Goal: Transaction & Acquisition: Purchase product/service

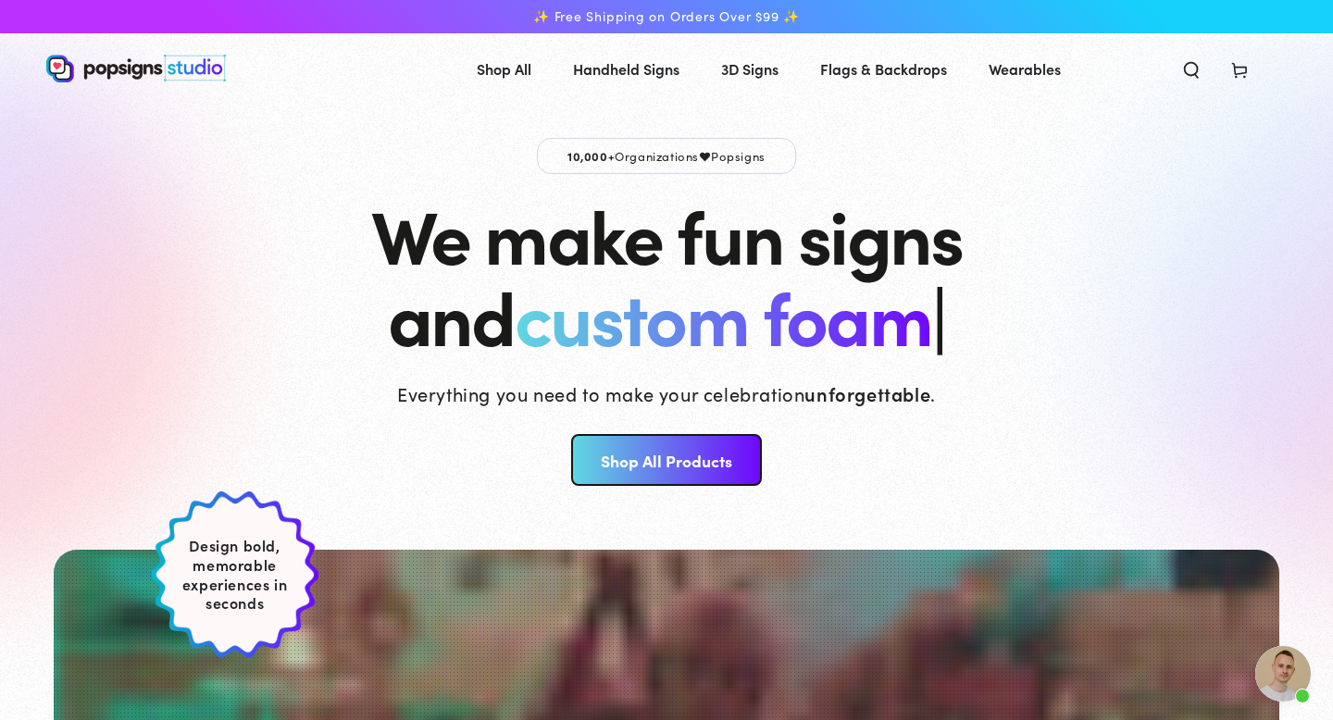
click at [492, 315] on h1 "We make fun signs and custom foam |" at bounding box center [666, 274] width 591 height 163
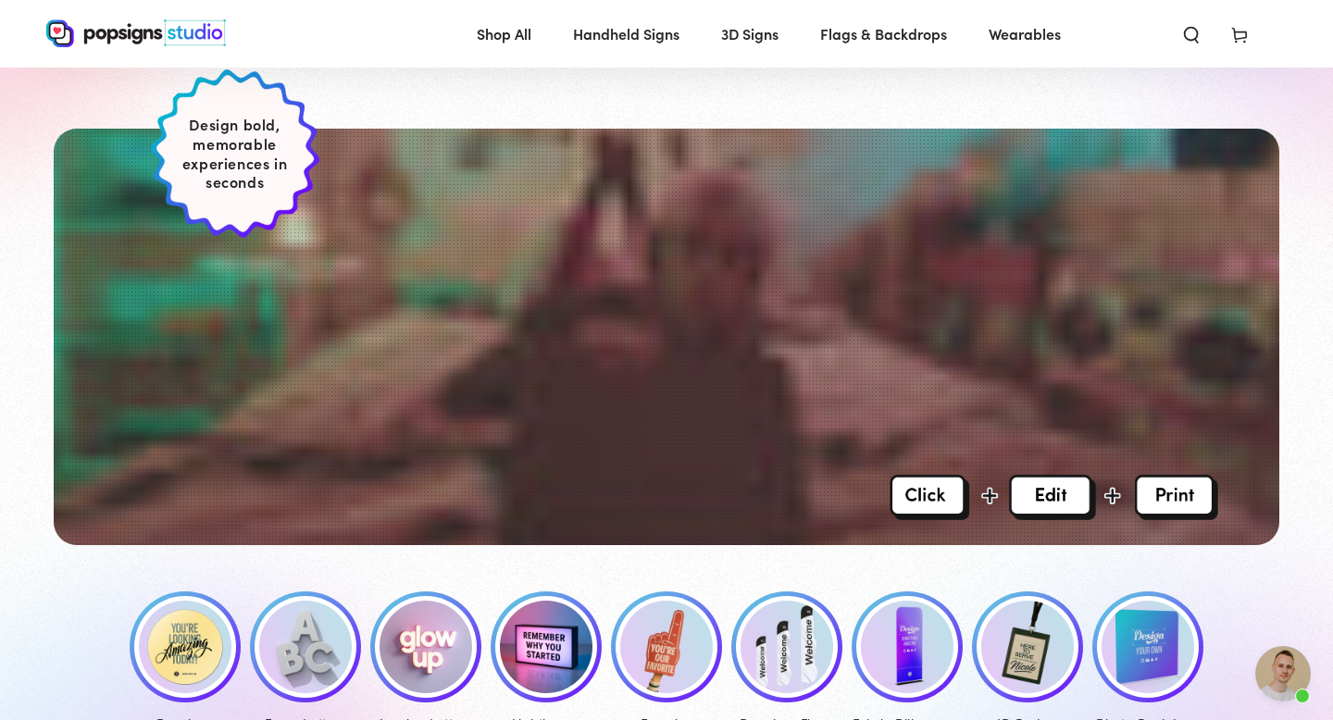
scroll to position [406, 0]
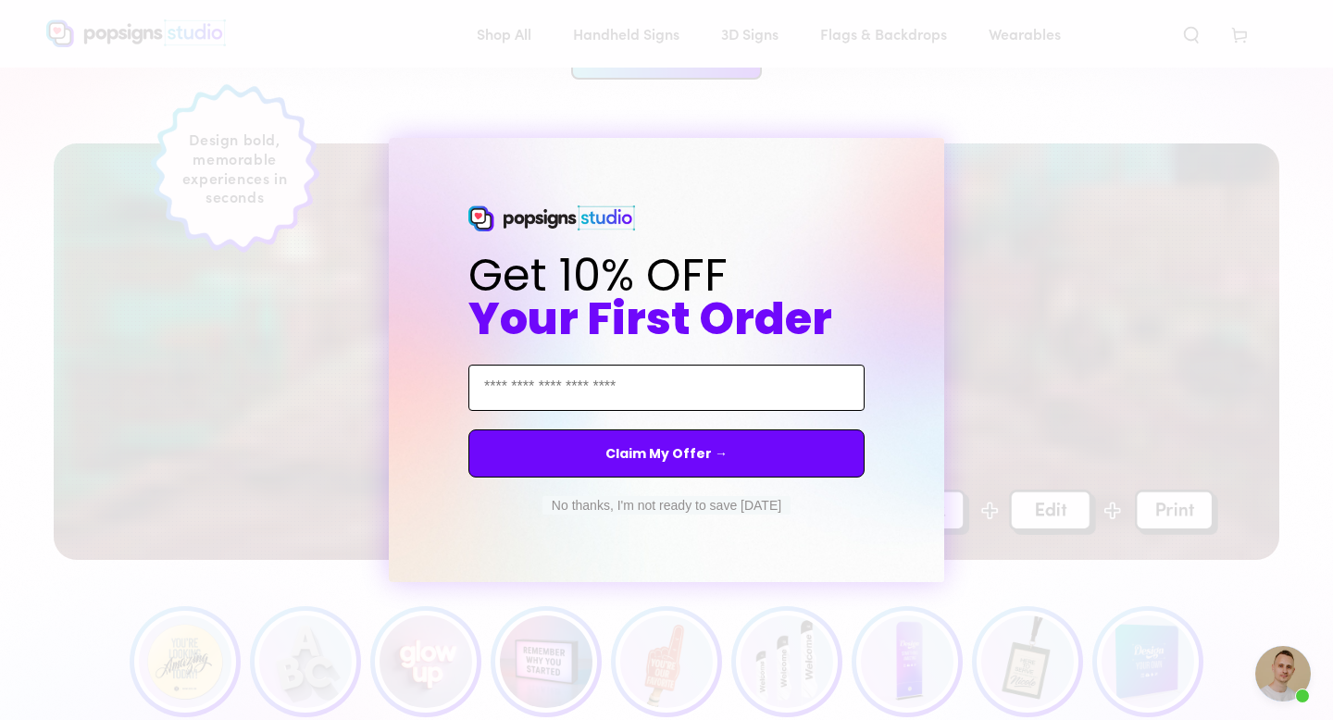
click at [692, 391] on input "Email Address" at bounding box center [666, 388] width 396 height 46
type input "**********"
click at [701, 450] on button "Claim My Offer →" at bounding box center [666, 454] width 396 height 48
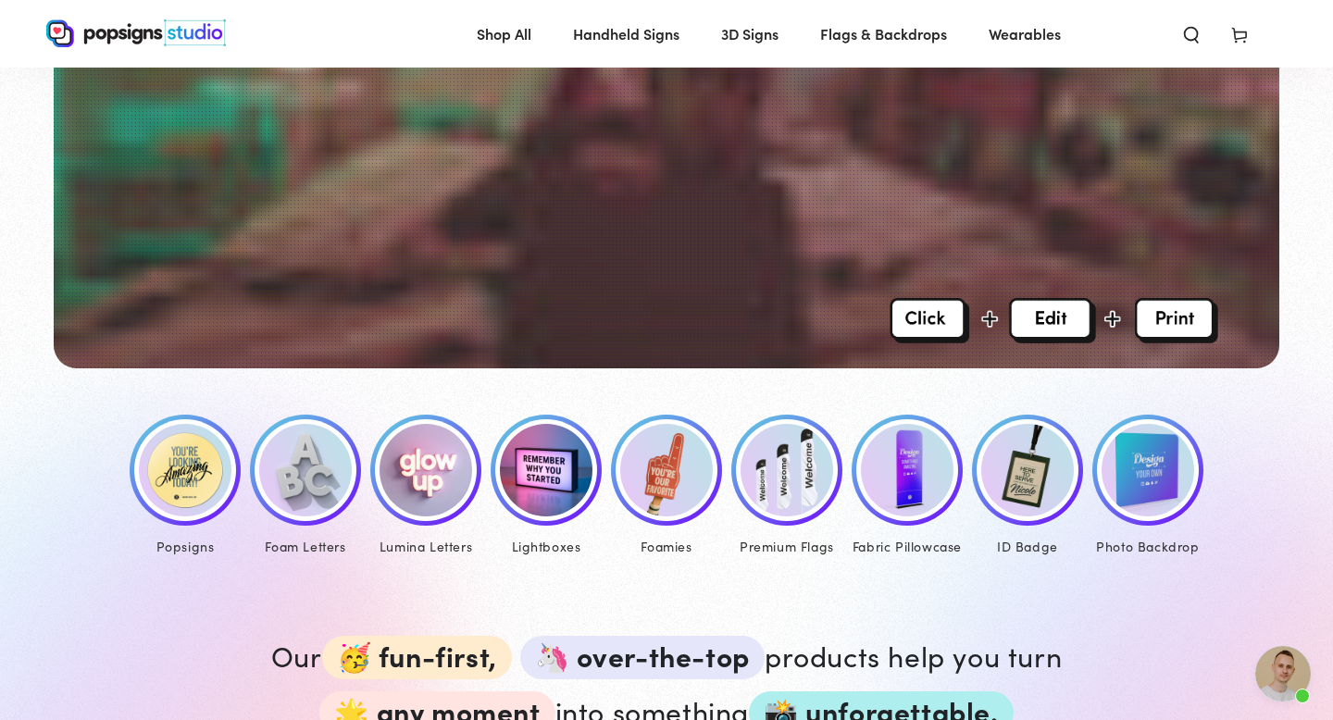
scroll to position [558, 0]
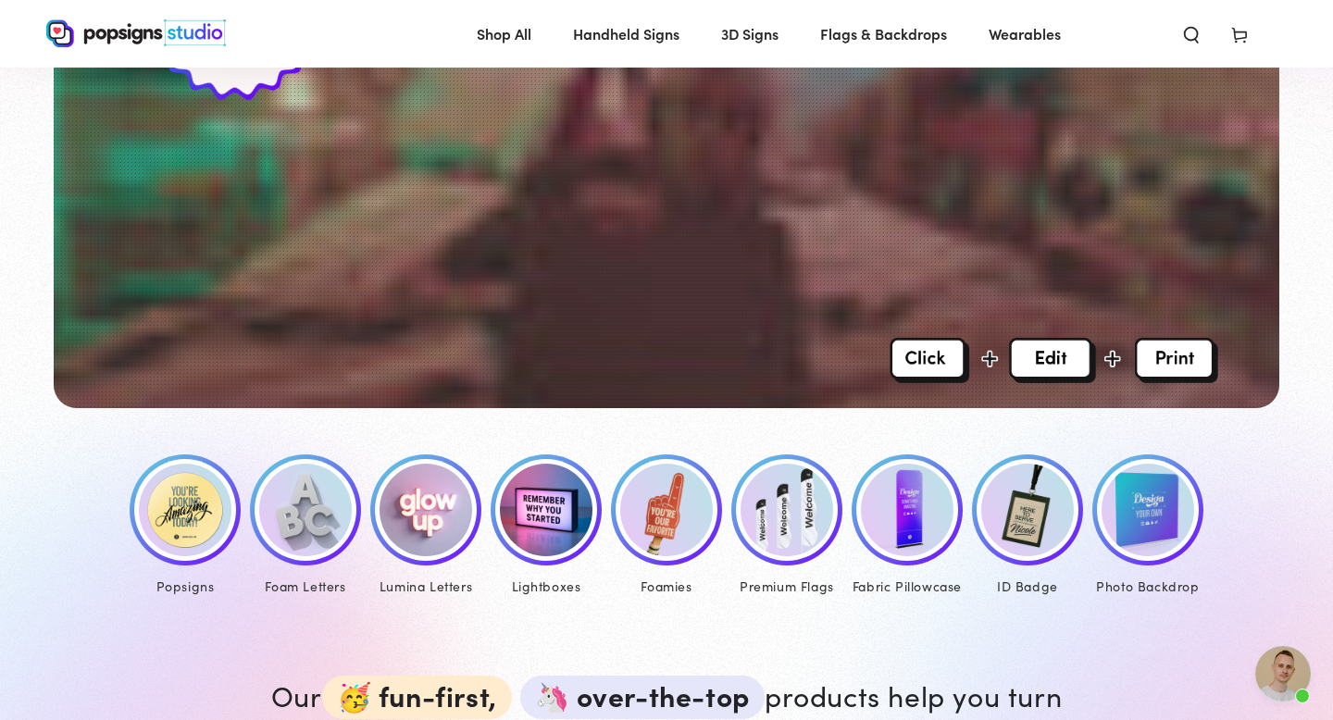
click at [196, 525] on img at bounding box center [185, 510] width 93 height 93
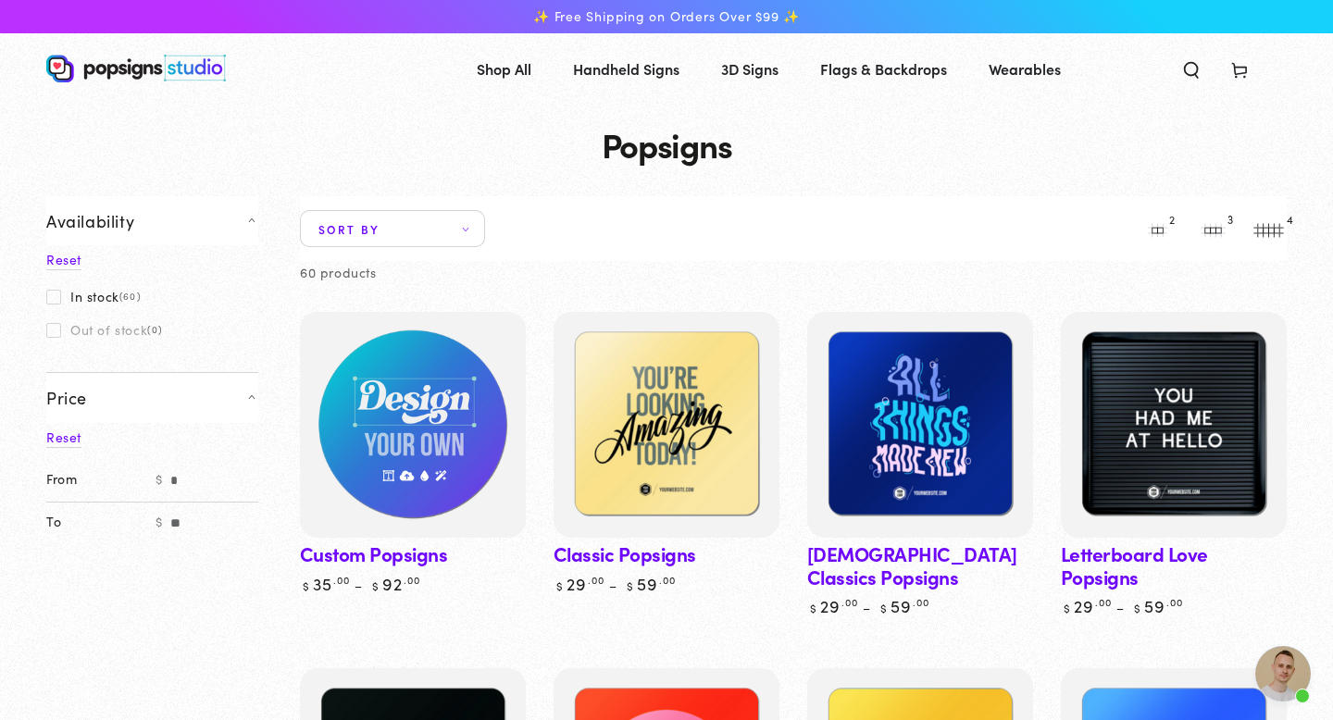
click at [405, 484] on img at bounding box center [412, 425] width 232 height 232
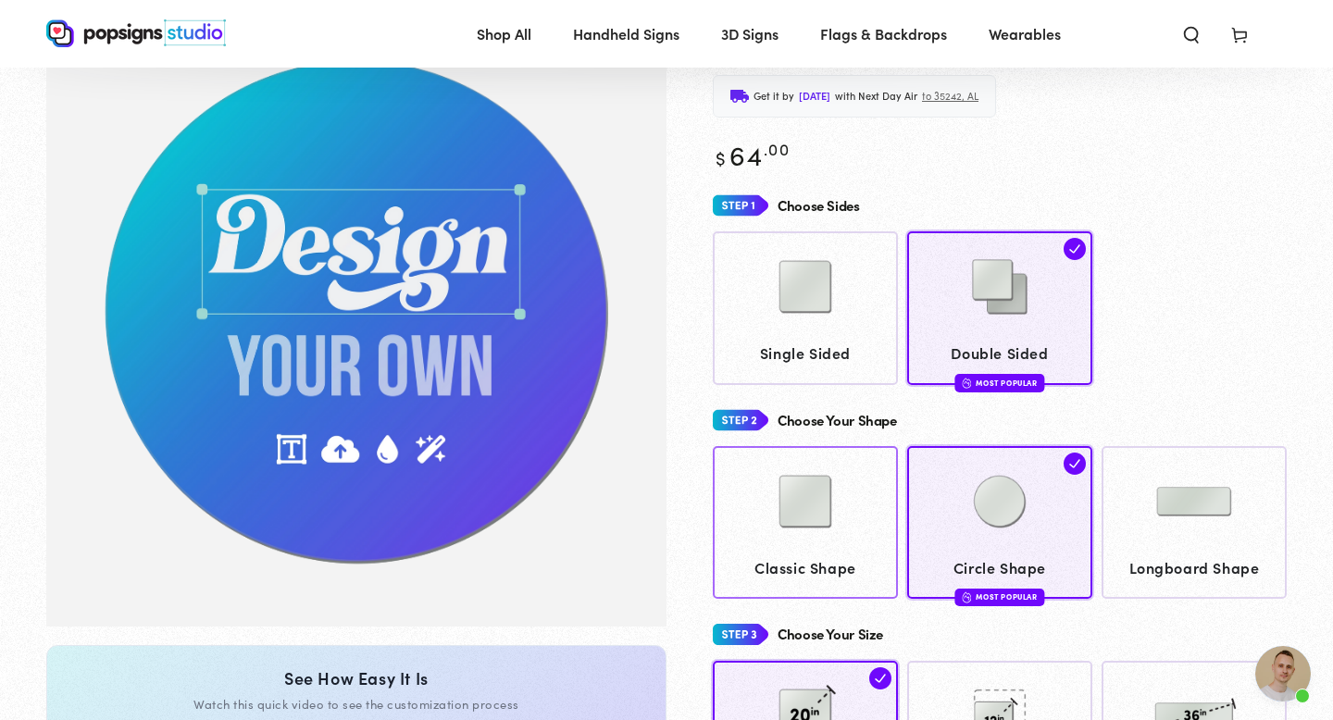
click at [769, 479] on img at bounding box center [805, 501] width 93 height 93
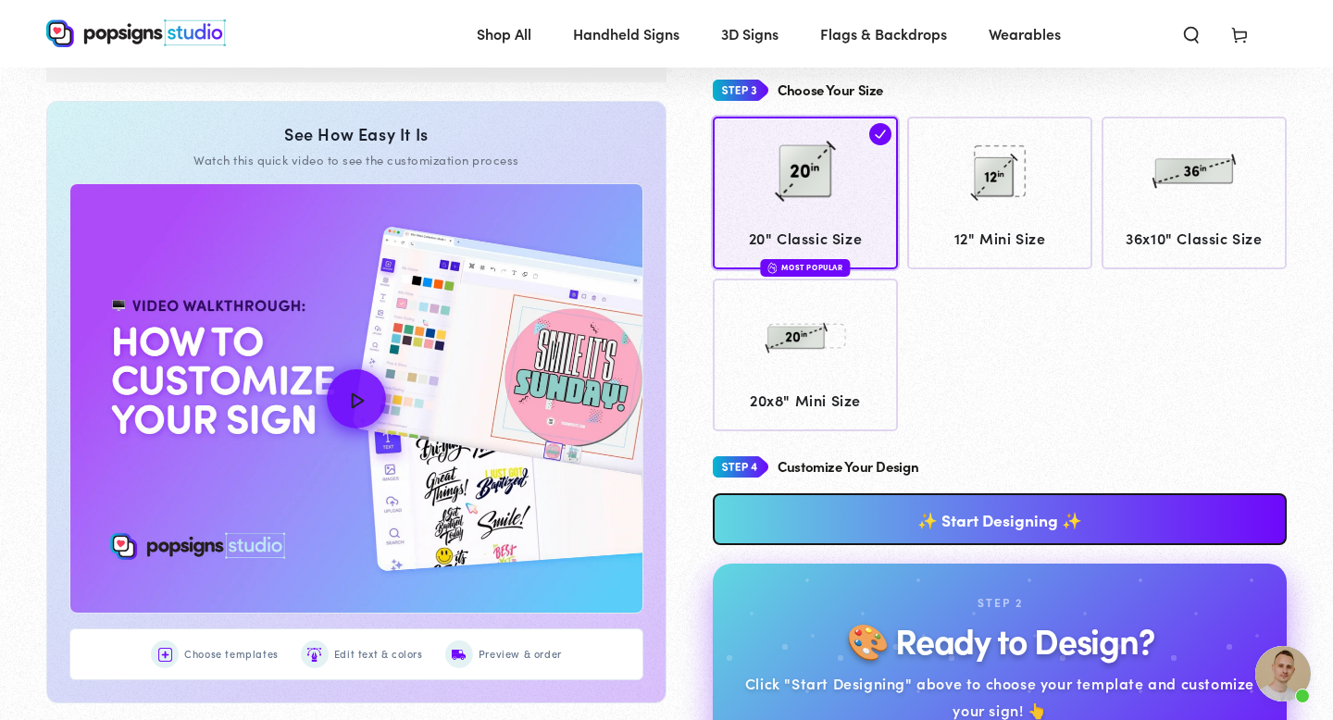
scroll to position [680, 0]
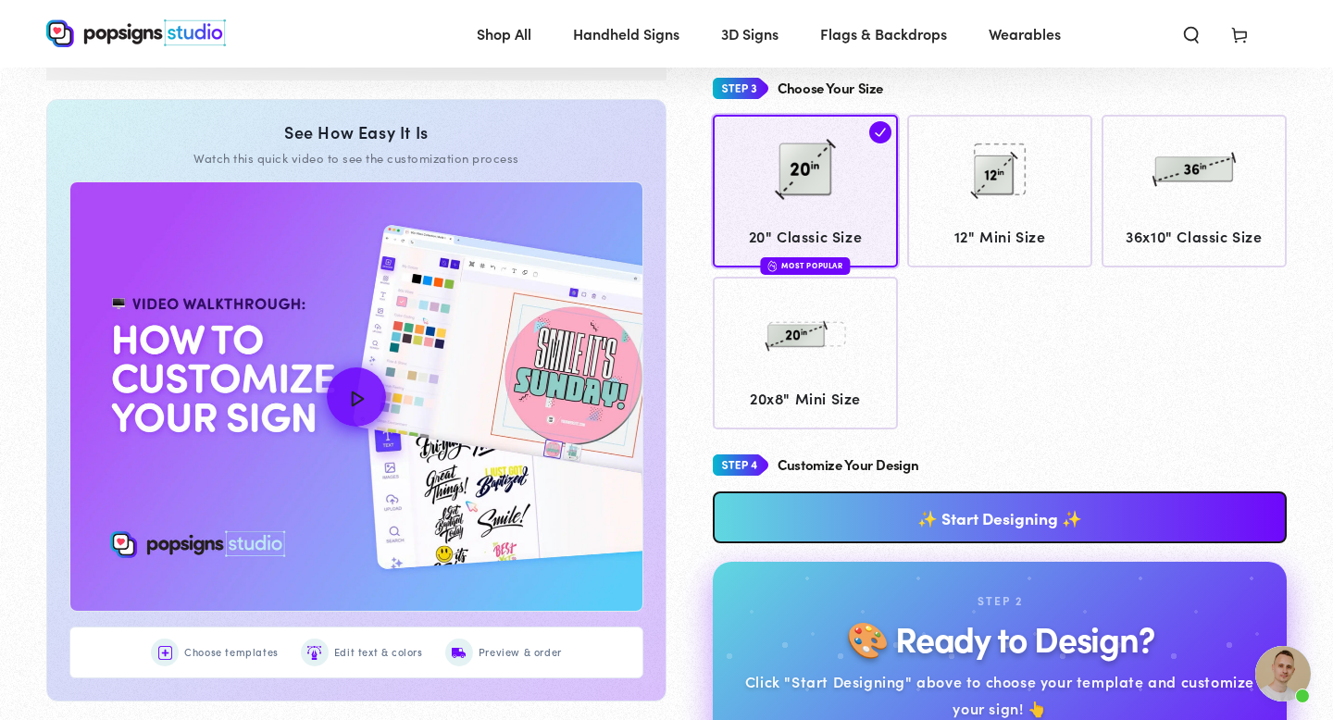
click at [911, 506] on link "✨ Start Designing ✨" at bounding box center [1000, 518] width 574 height 52
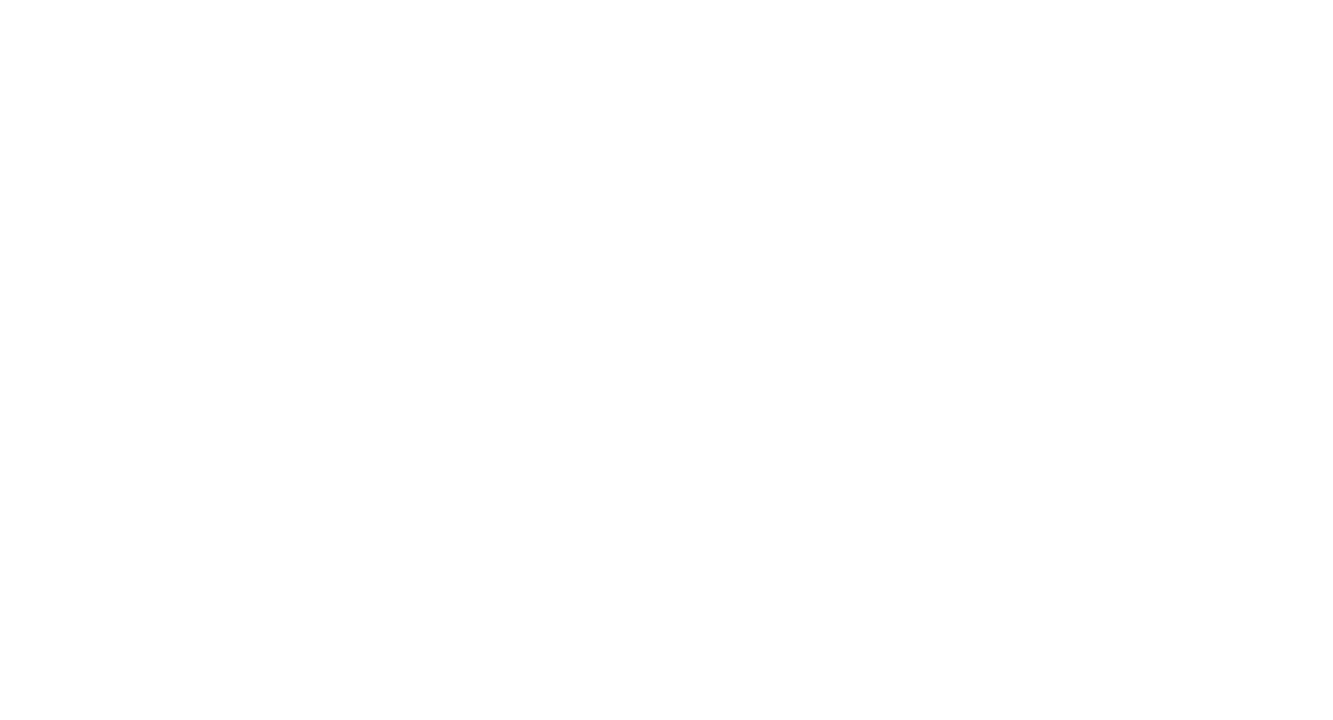
scroll to position [0, 0]
type textarea "An ancient tree with a door leading to a magical world"
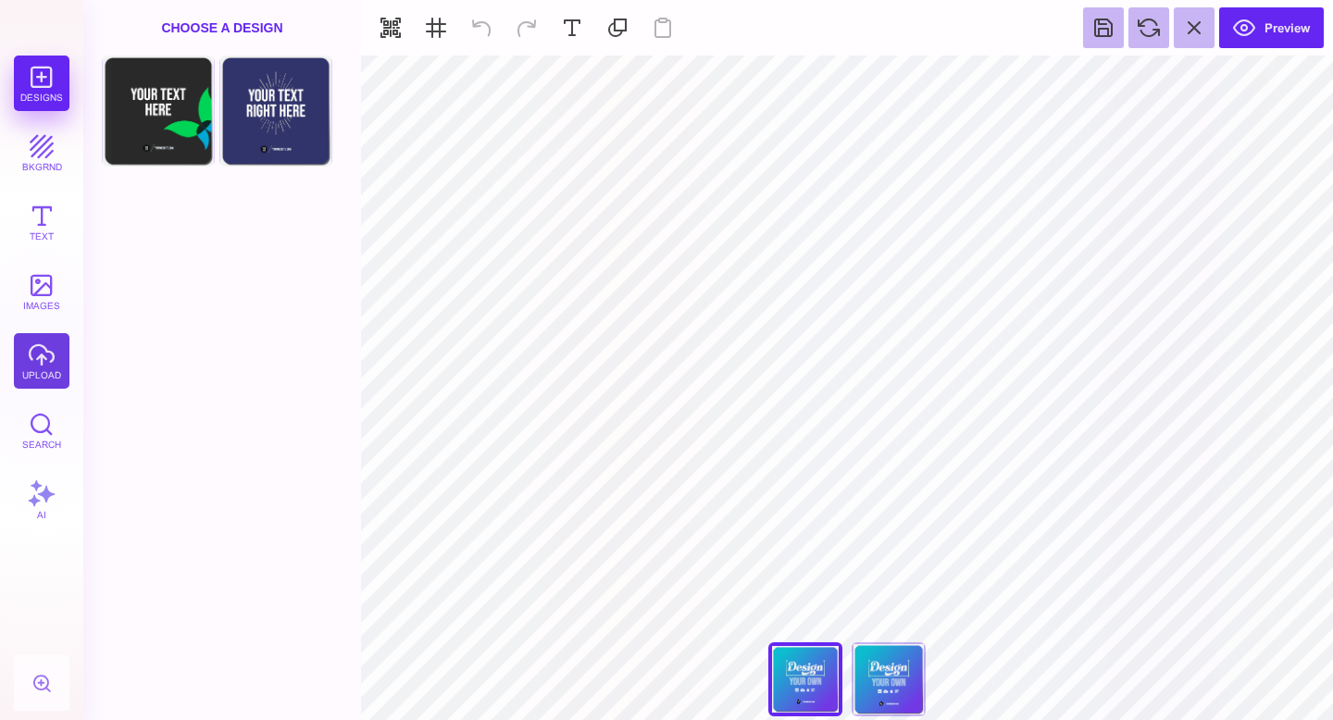
click at [36, 358] on button "upload" at bounding box center [42, 361] width 56 height 56
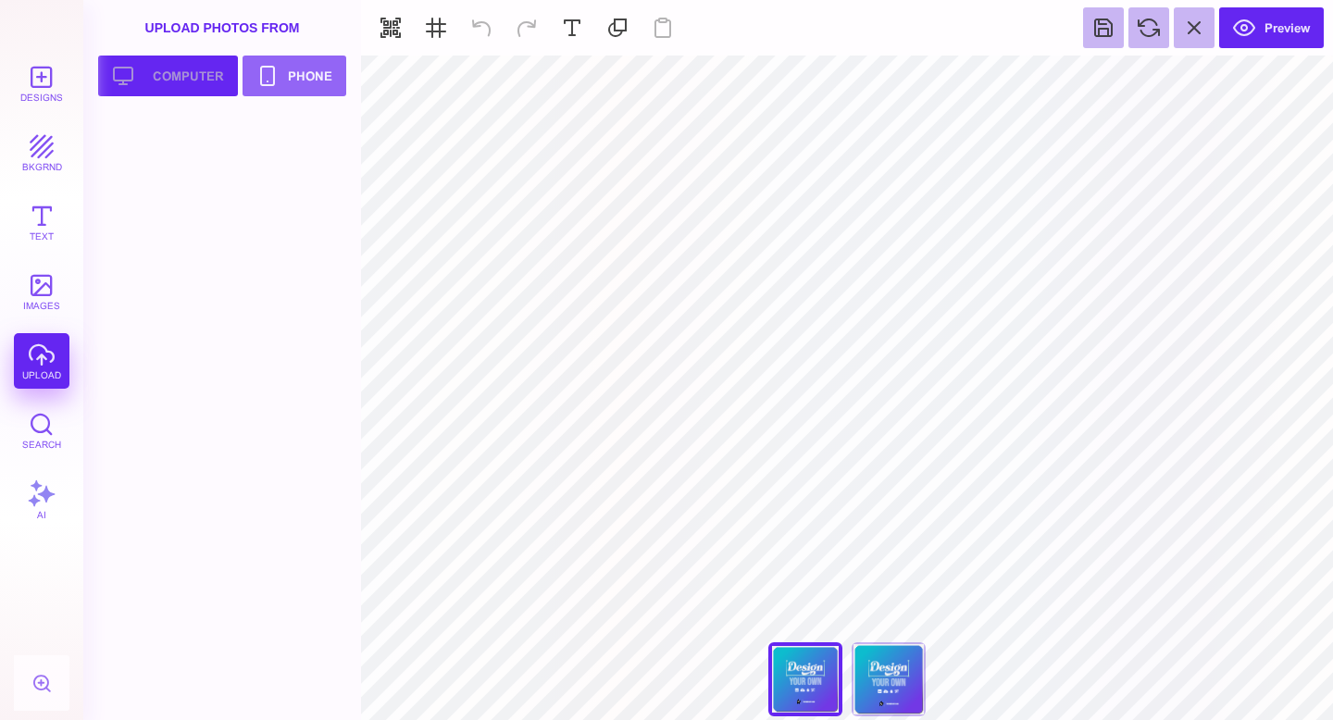
click at [185, 76] on button "Upload your artwork Computer" at bounding box center [168, 76] width 140 height 41
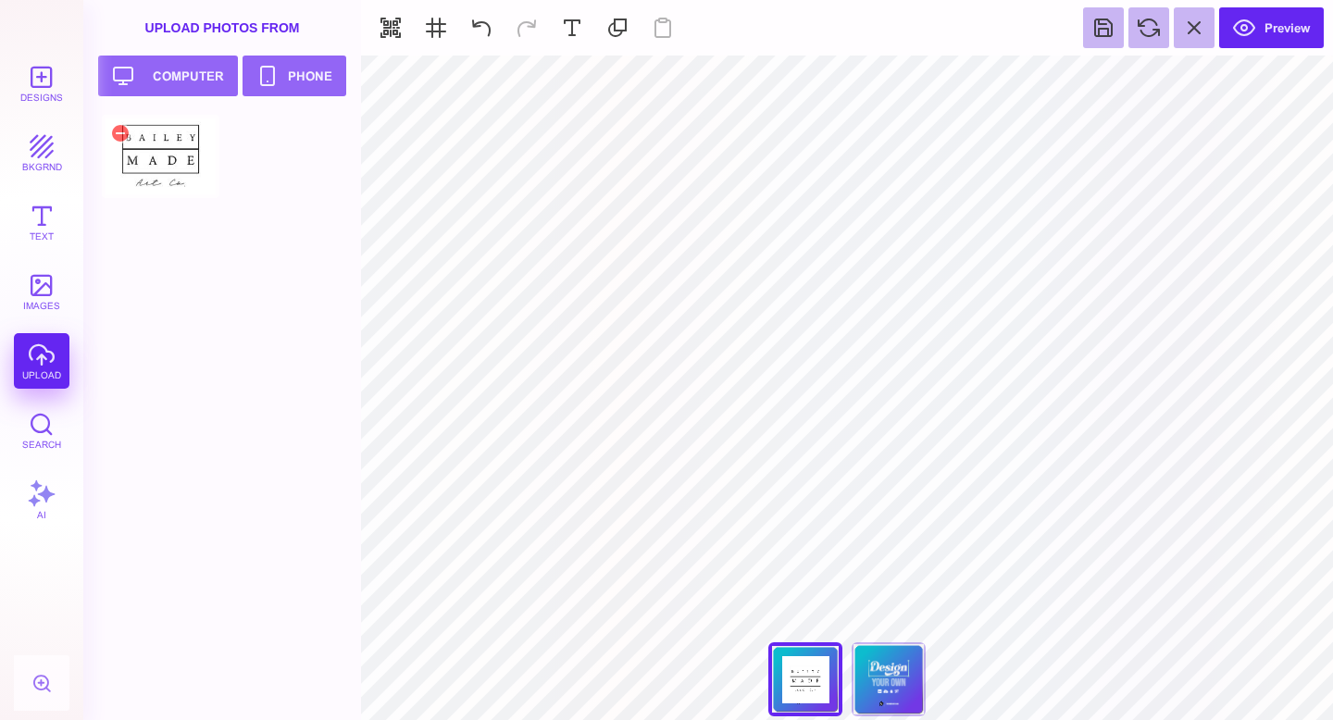
type input "#FFFFFF"
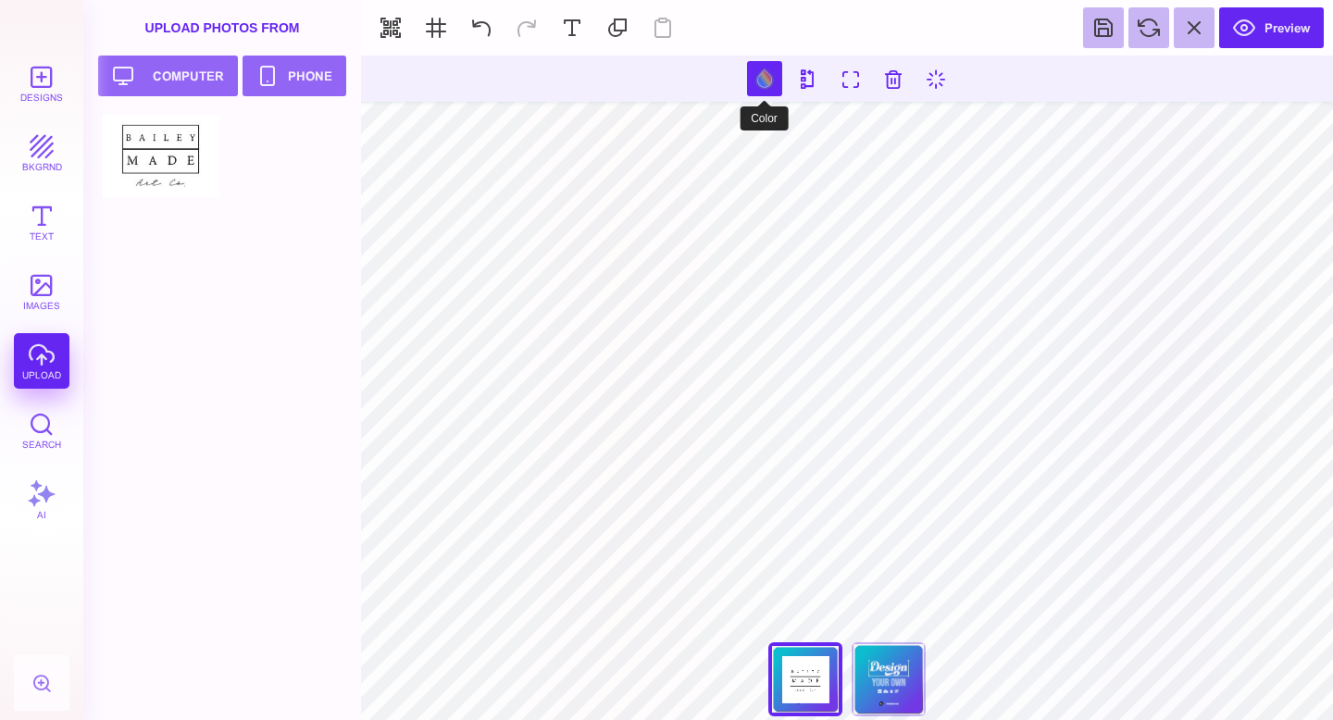
click at [770, 77] on button at bounding box center [764, 78] width 35 height 35
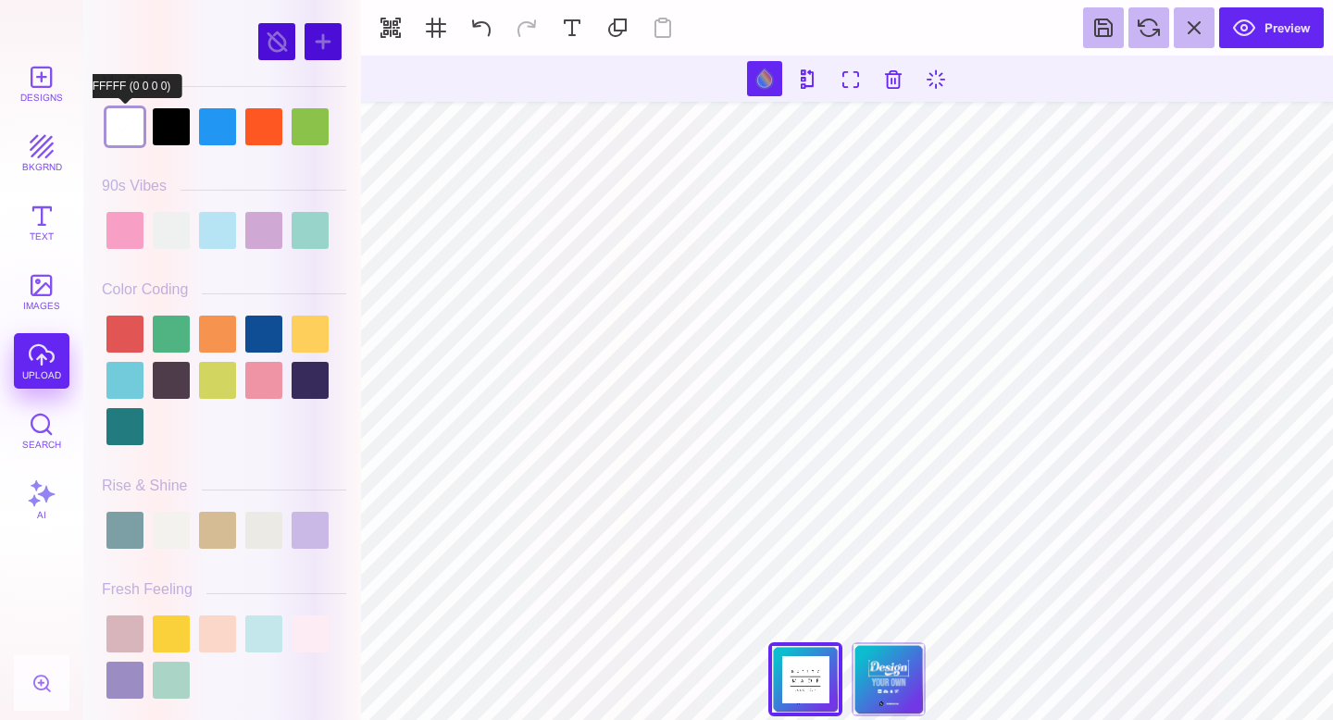
click at [121, 130] on div at bounding box center [124, 126] width 37 height 37
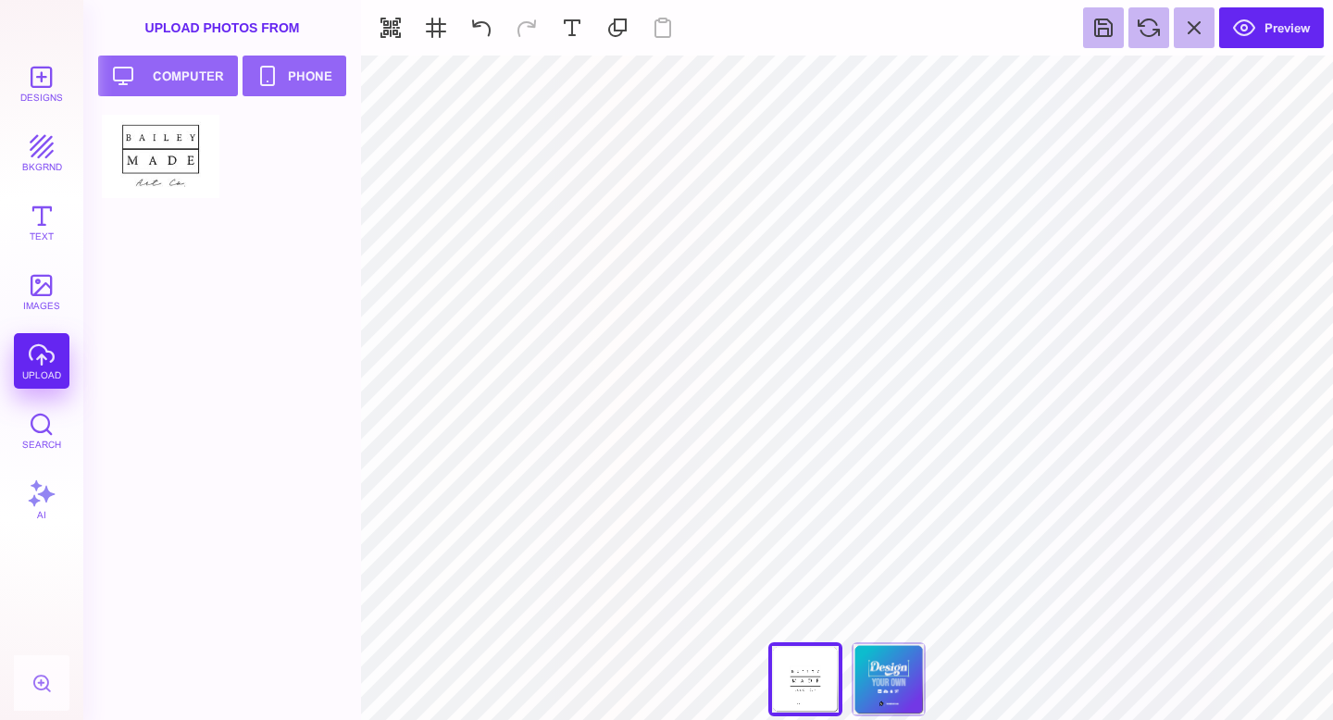
type input "#000000"
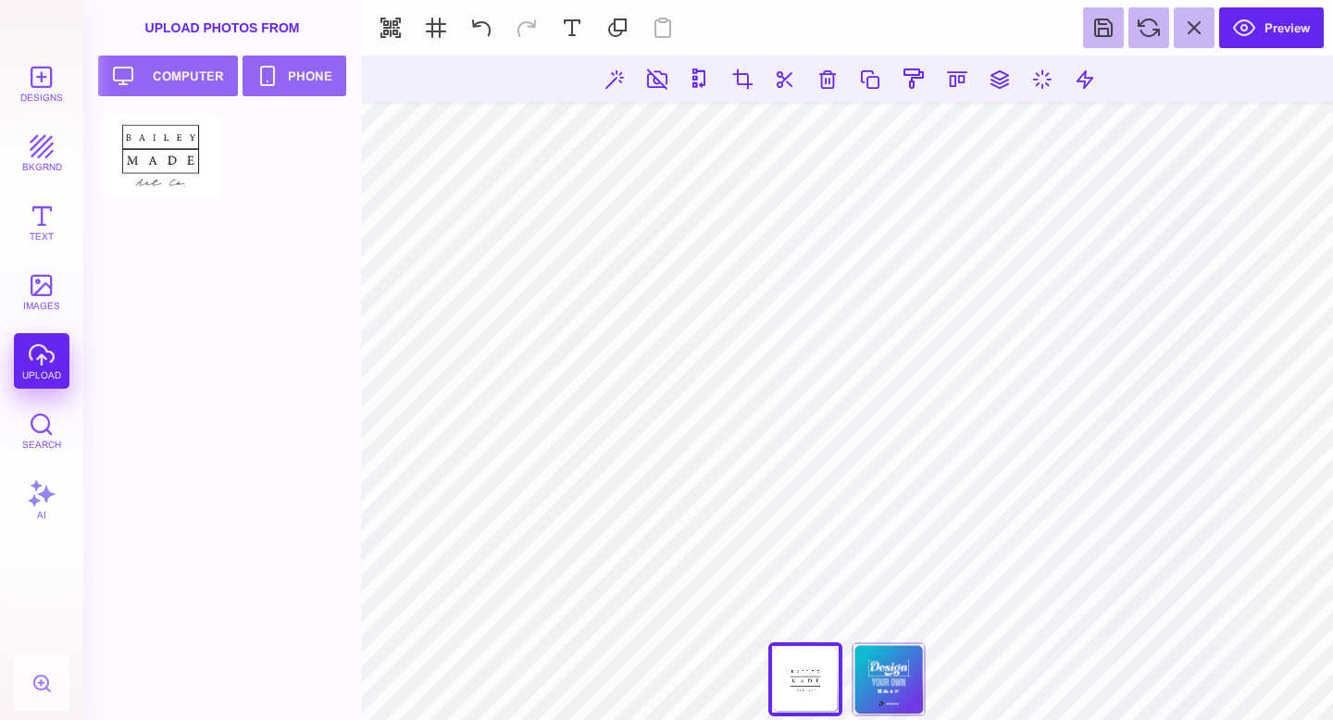
click at [559, 677] on section "***** **** Front Back" at bounding box center [847, 388] width 972 height 665
click at [1155, 710] on section "***** **** Front Back" at bounding box center [847, 388] width 972 height 665
click at [1116, 677] on section "***** **** Front Back" at bounding box center [847, 683] width 972 height 32
click at [569, 706] on section "***** **** Front Back" at bounding box center [847, 388] width 972 height 665
drag, startPoint x: 599, startPoint y: 691, endPoint x: 863, endPoint y: 90, distance: 656.2
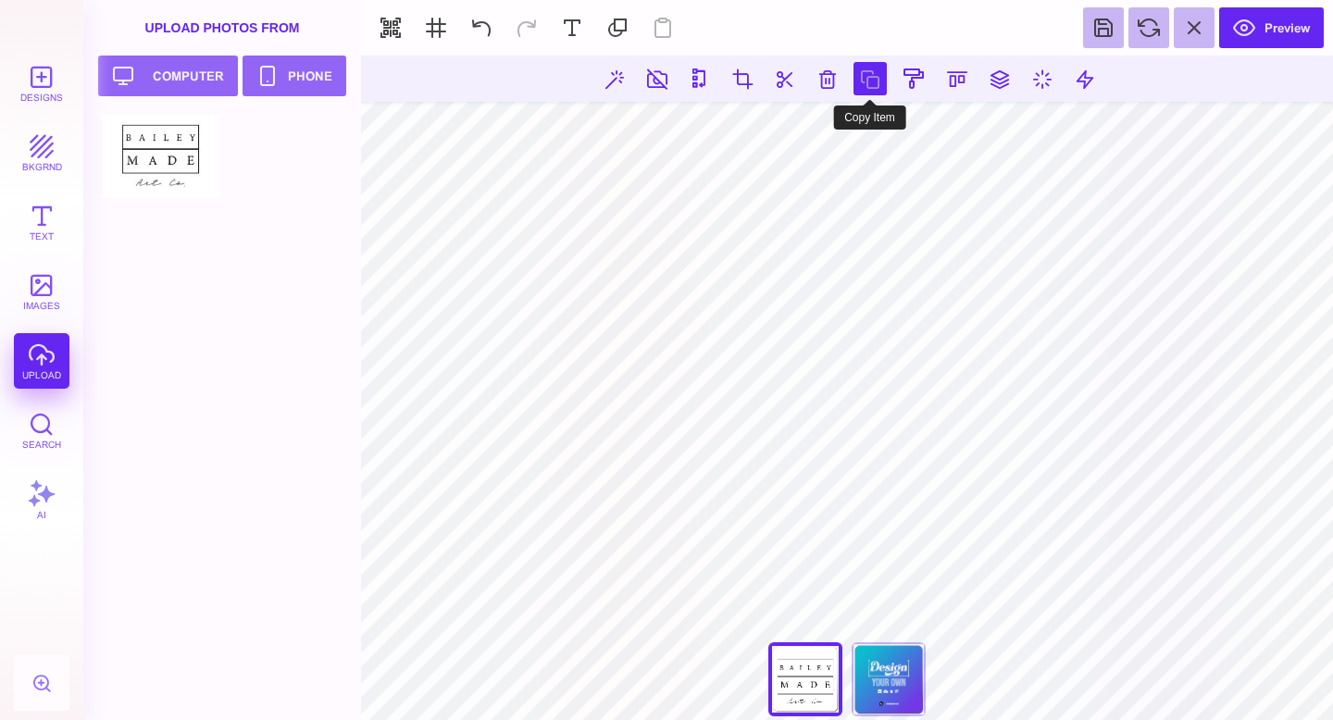
click at [863, 90] on section "***** **** Front Back" at bounding box center [847, 388] width 972 height 665
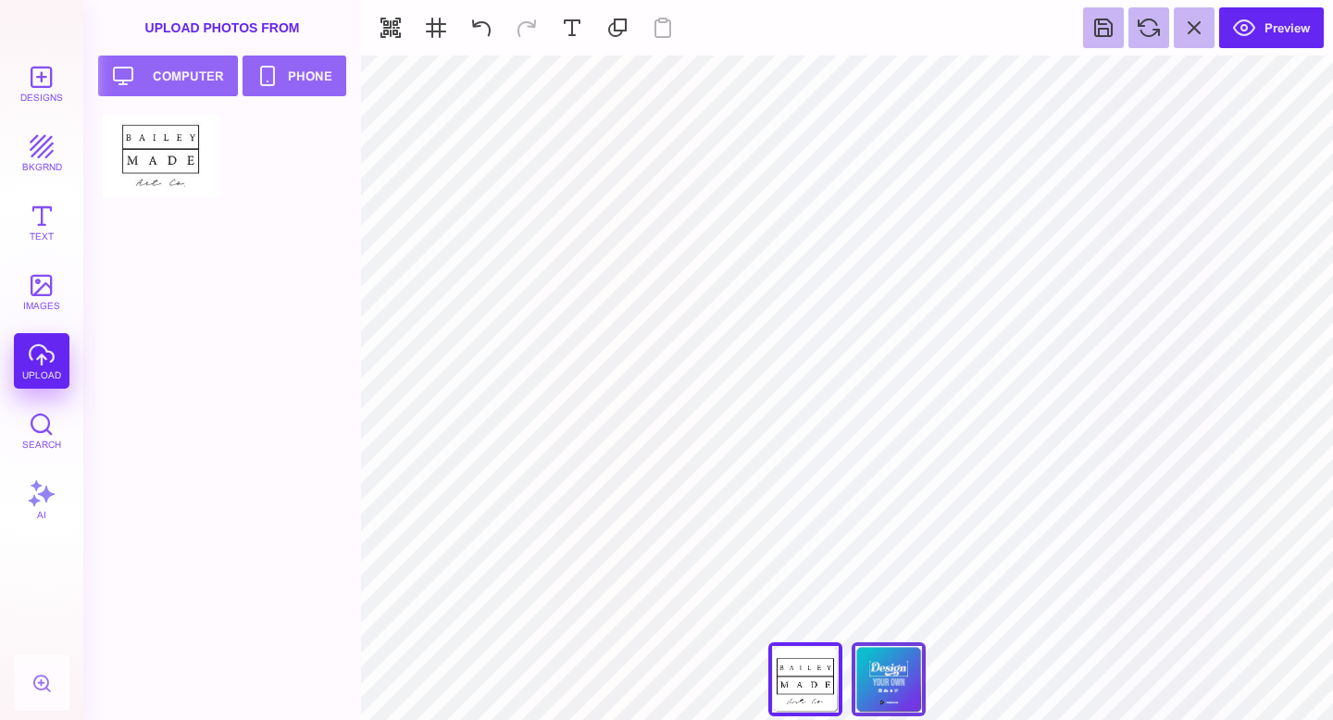
click at [895, 686] on div "Back" at bounding box center [889, 679] width 74 height 74
click at [482, 27] on button at bounding box center [481, 27] width 41 height 41
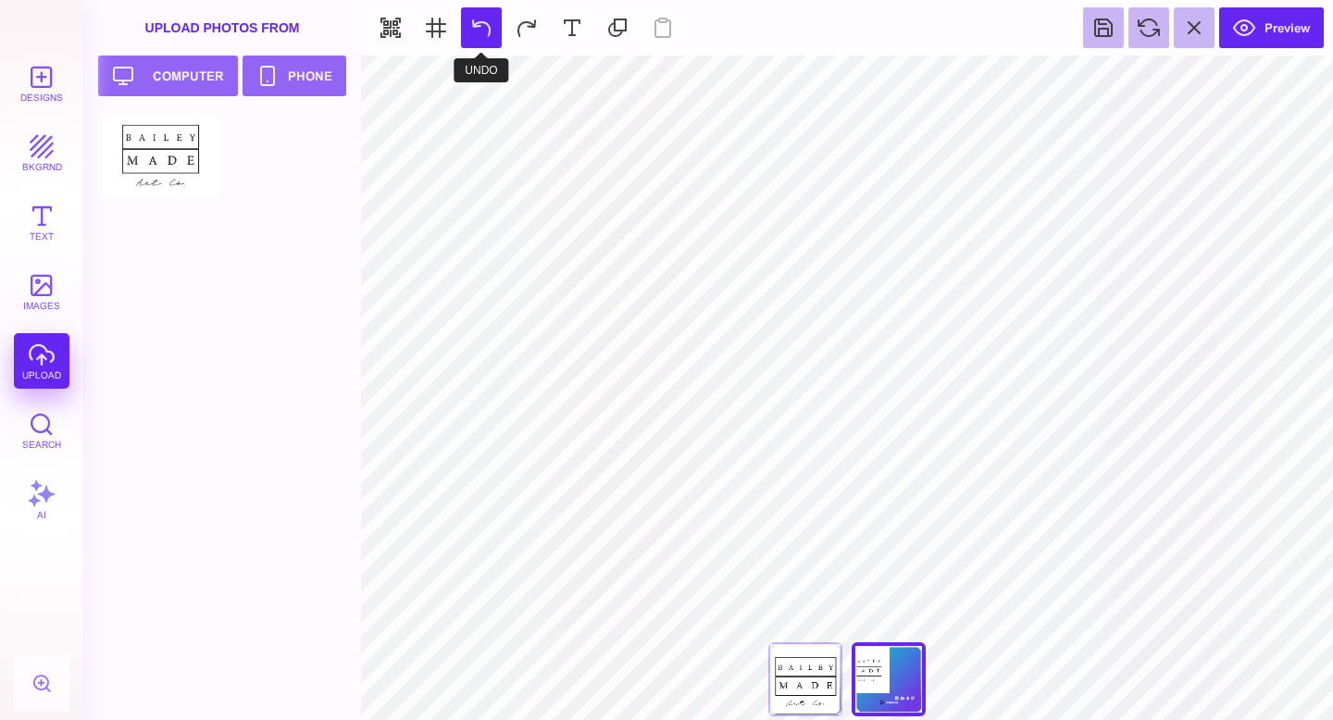
click at [480, 34] on button at bounding box center [481, 27] width 41 height 41
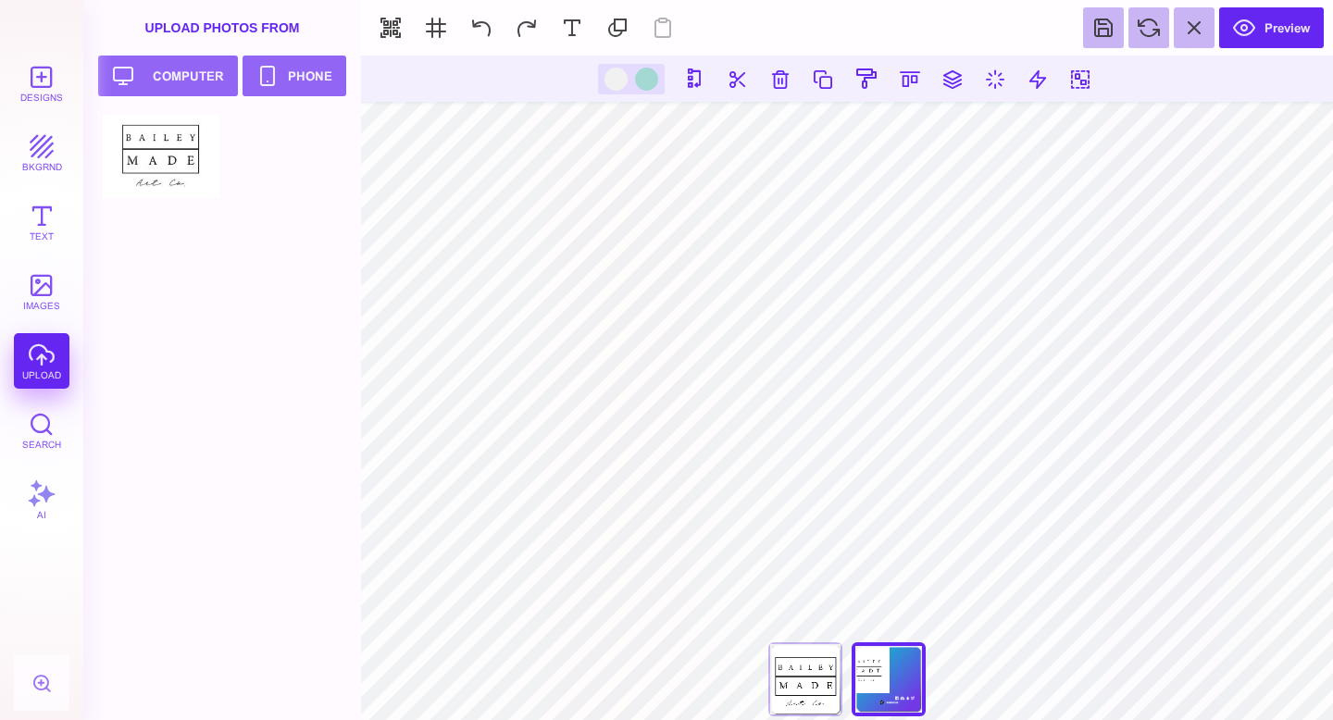
click at [108, 568] on section "Designs bkgrnd Text images upload Search AI set page background" at bounding box center [666, 360] width 1333 height 720
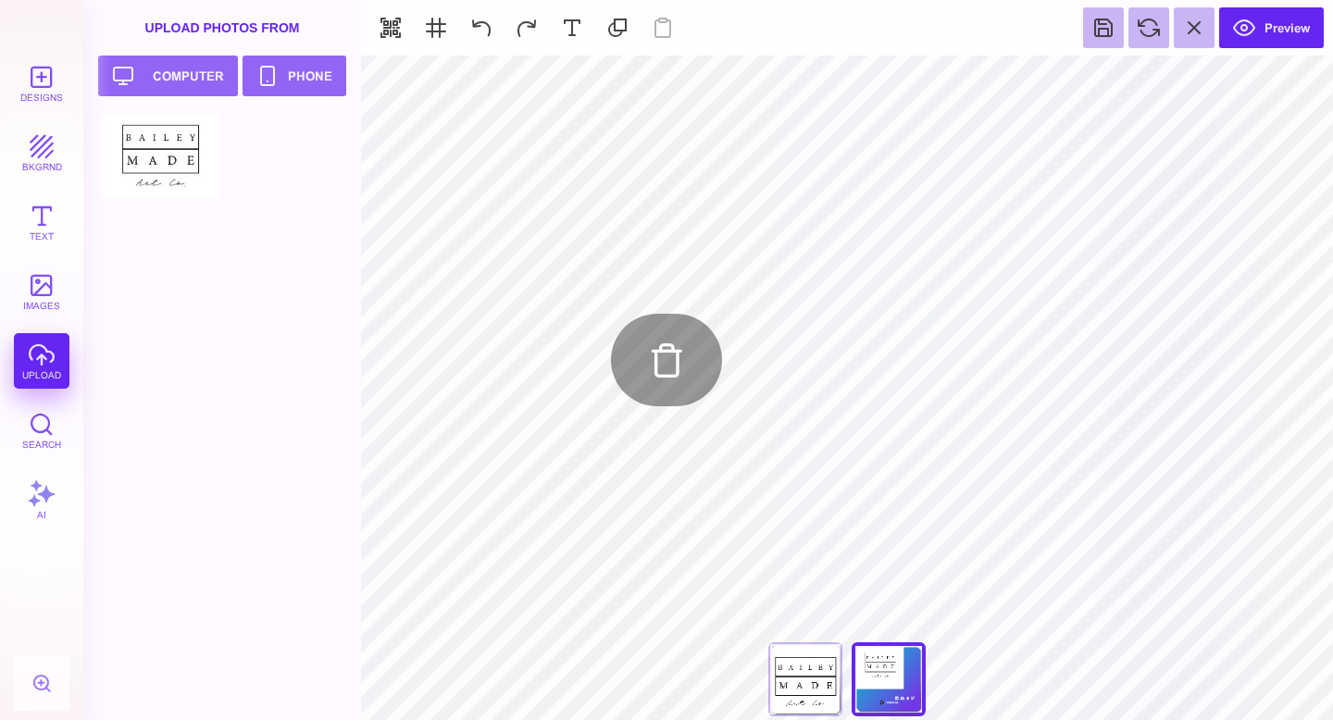
type input "#E7F3F5"
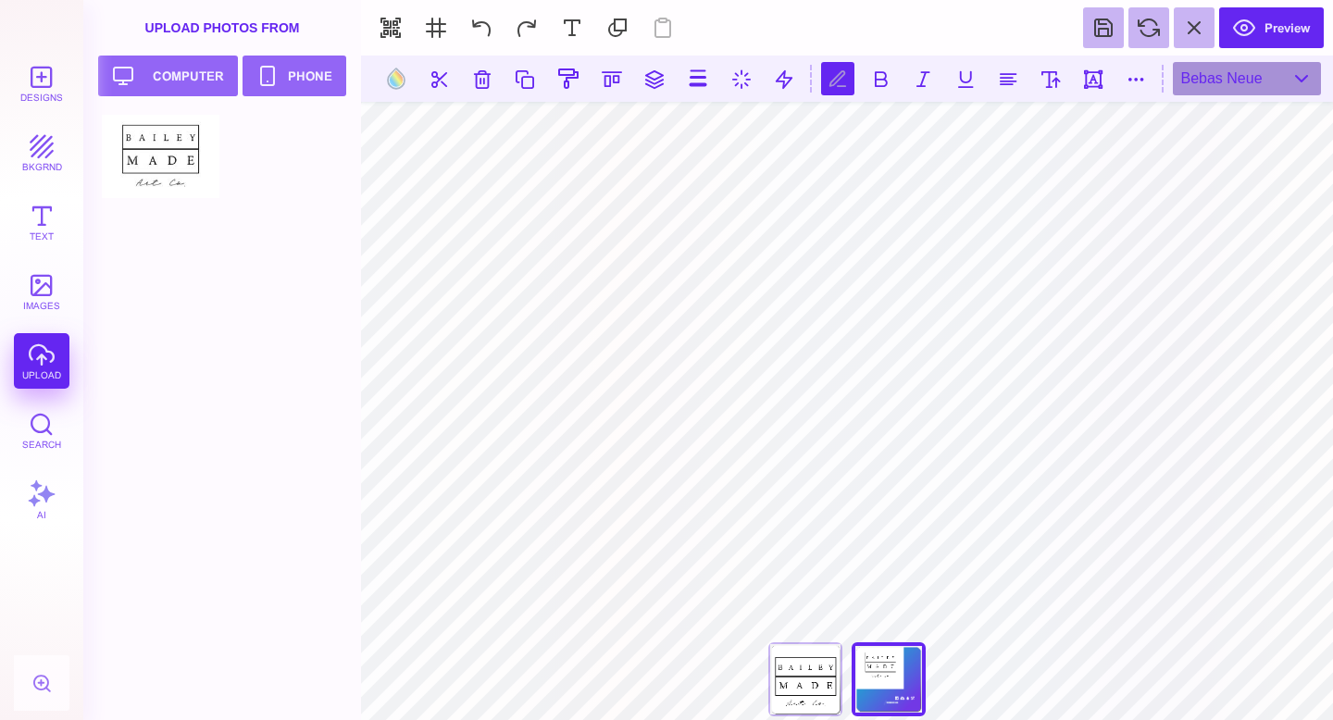
scroll to position [0, 6]
type textarea "**********"
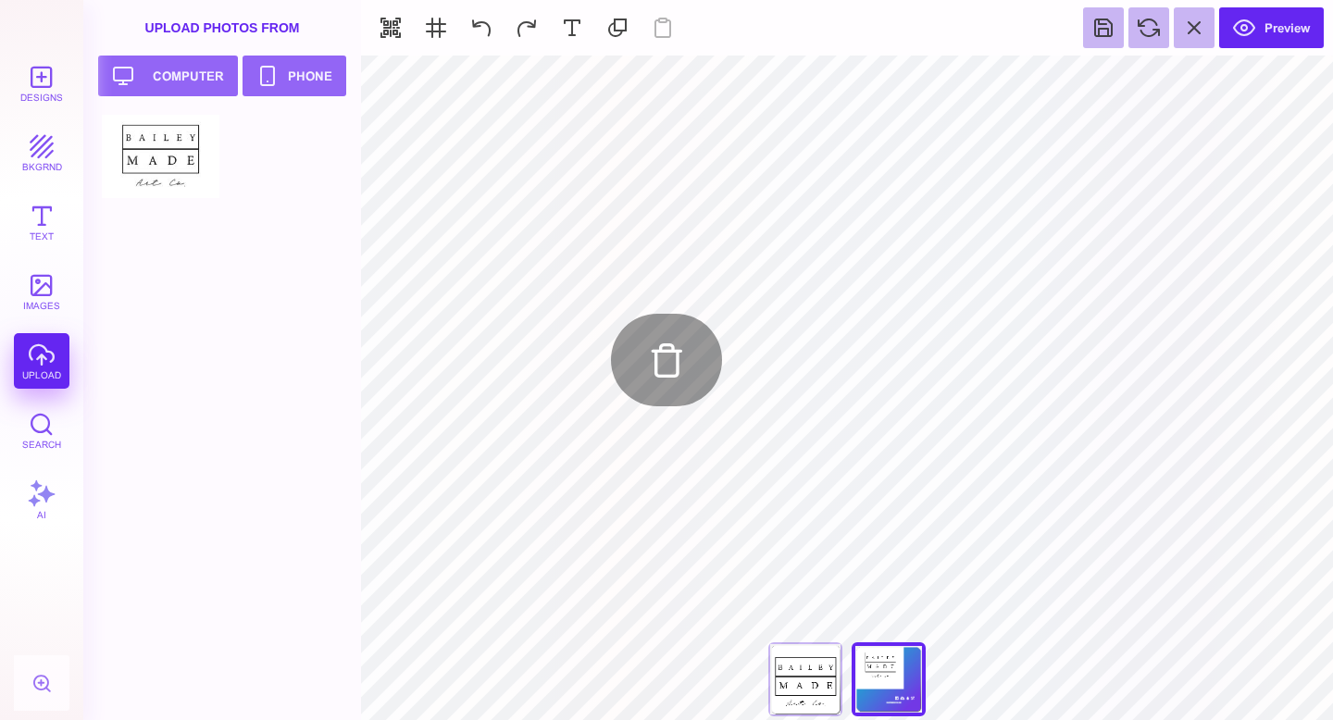
type input "#E7F3F5"
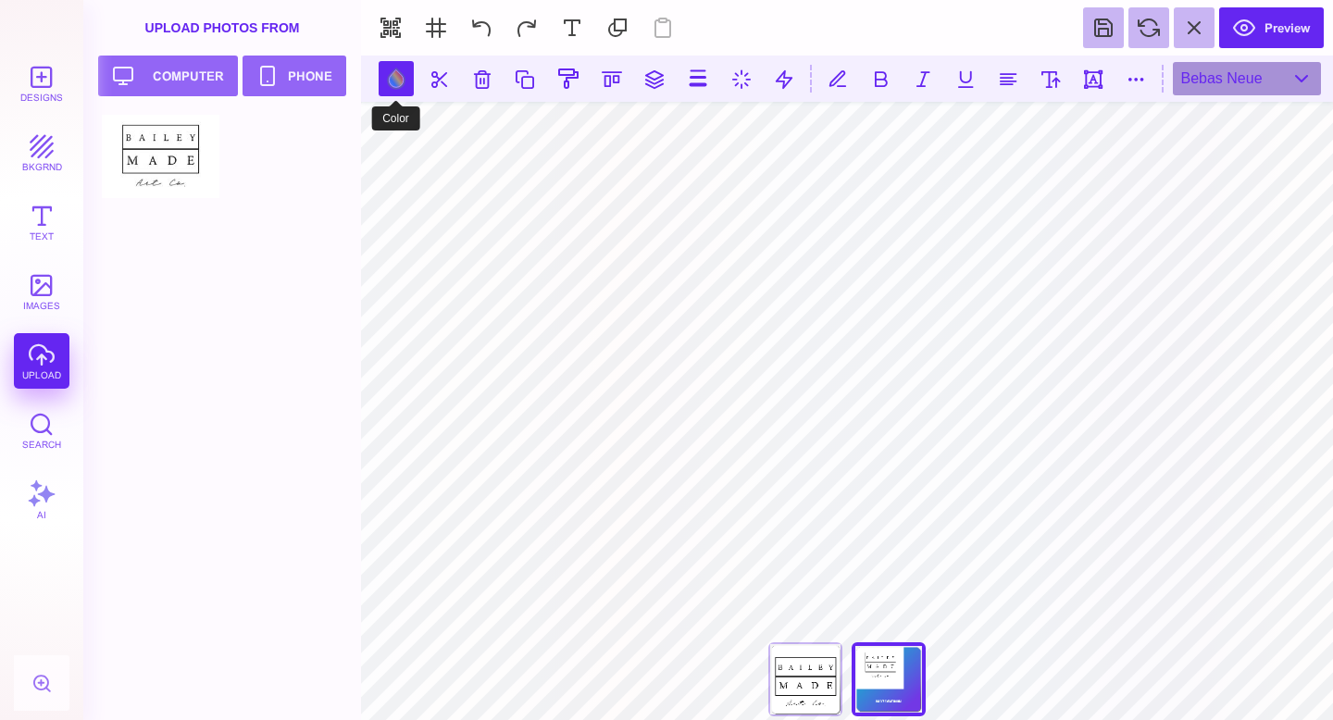
click at [389, 83] on button at bounding box center [396, 78] width 35 height 35
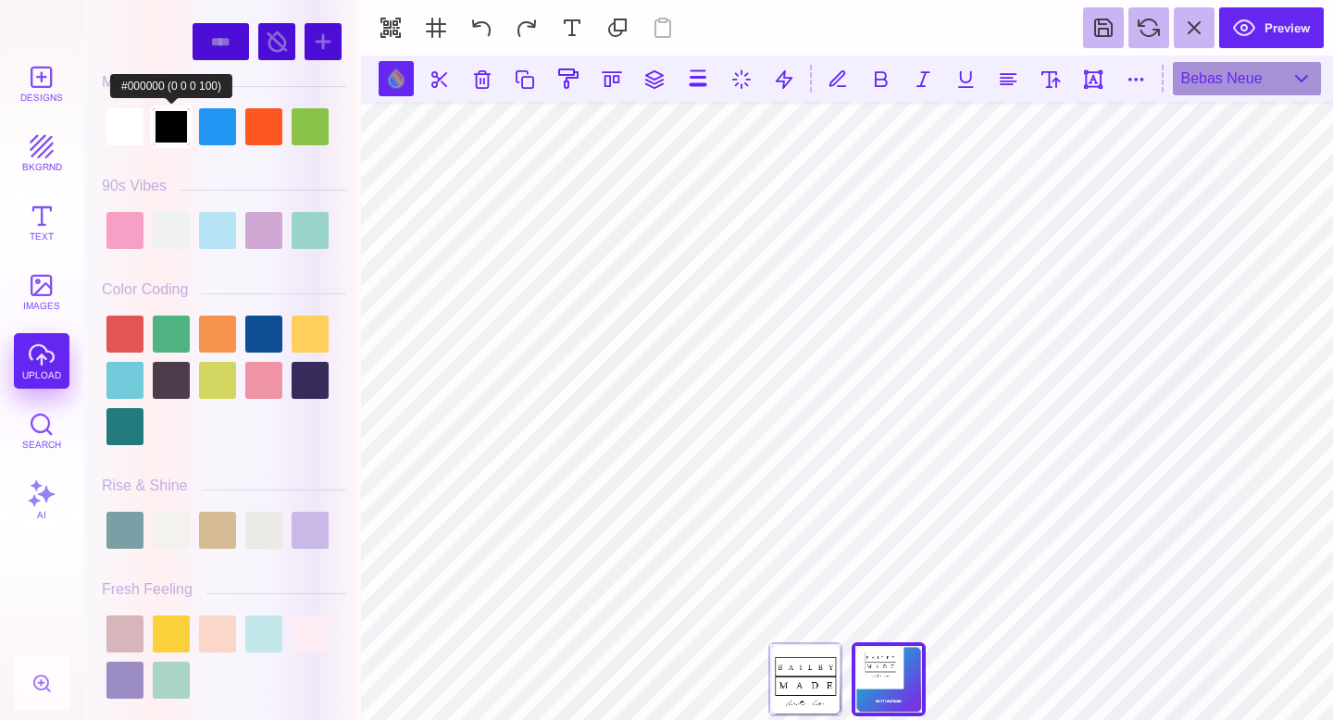
click at [165, 131] on div at bounding box center [171, 126] width 37 height 37
type input "#000000"
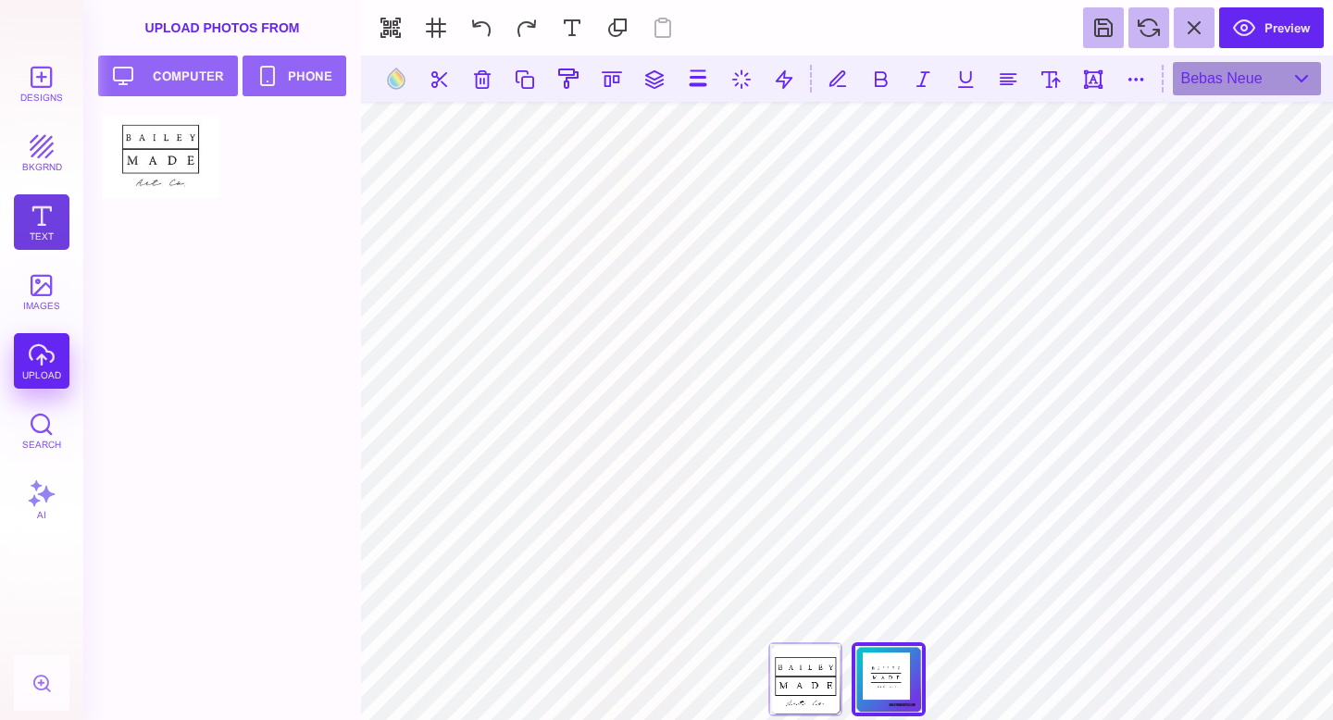
click at [45, 224] on button "Text" at bounding box center [42, 222] width 56 height 56
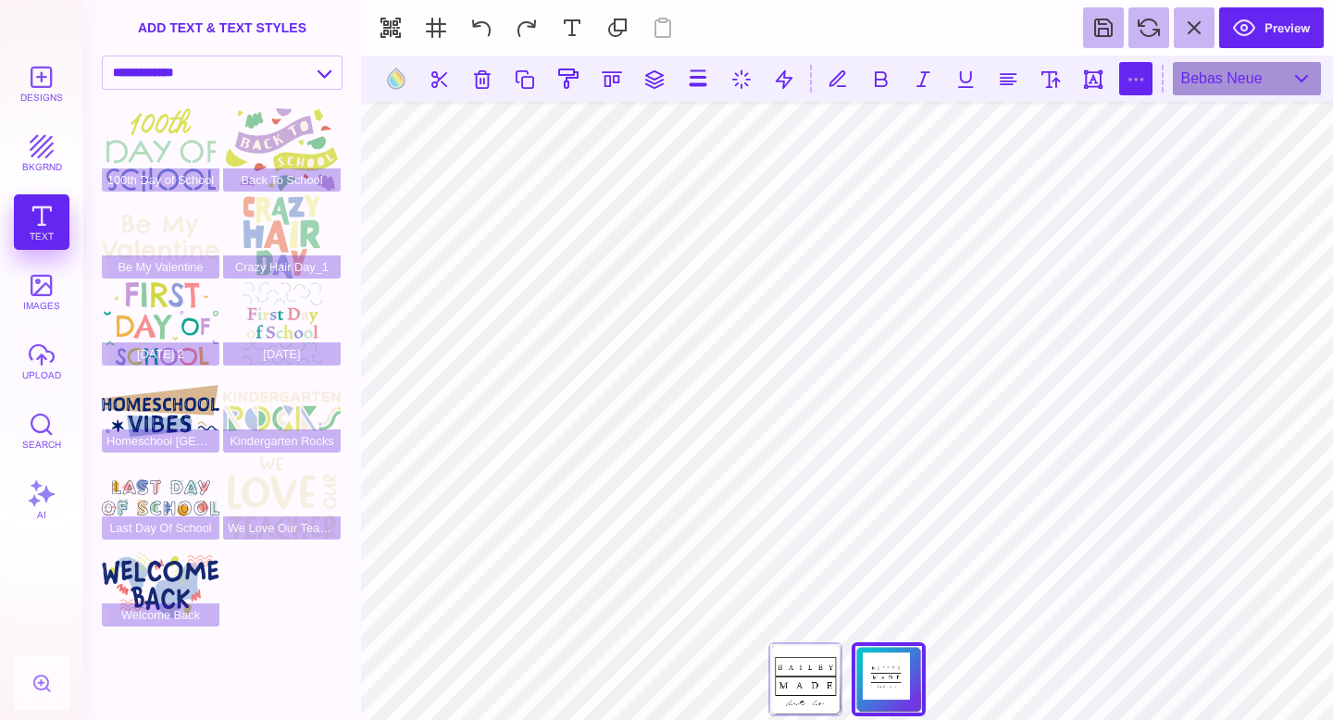
click at [1128, 82] on button at bounding box center [1135, 78] width 33 height 33
type input "*"
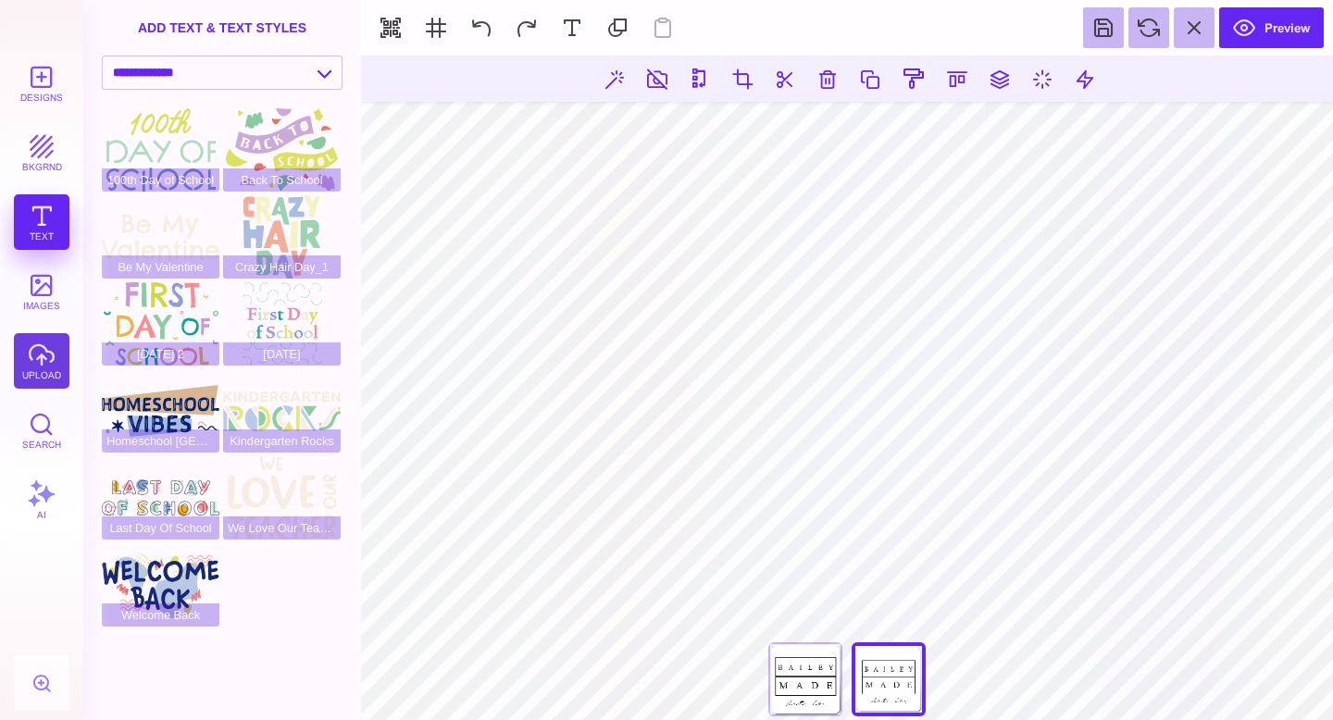
click at [44, 353] on button "upload" at bounding box center [42, 361] width 56 height 56
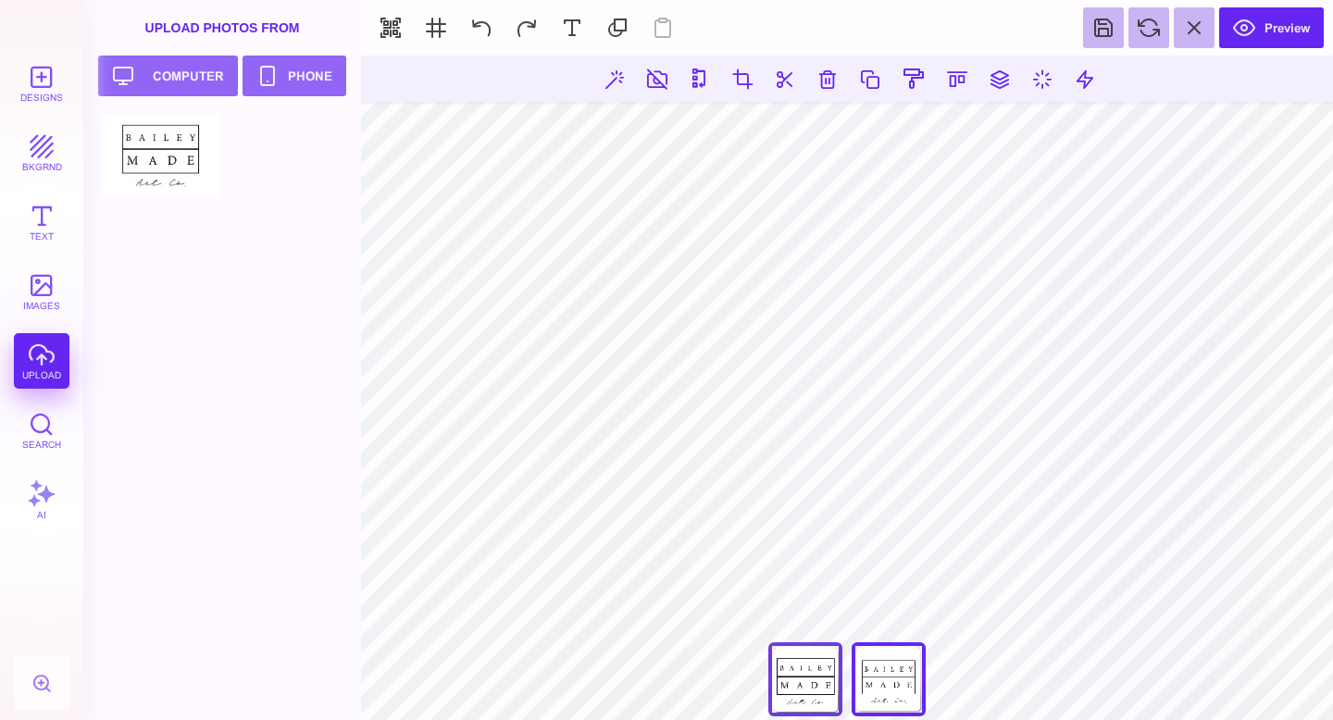
click at [792, 688] on div "Front" at bounding box center [805, 679] width 74 height 74
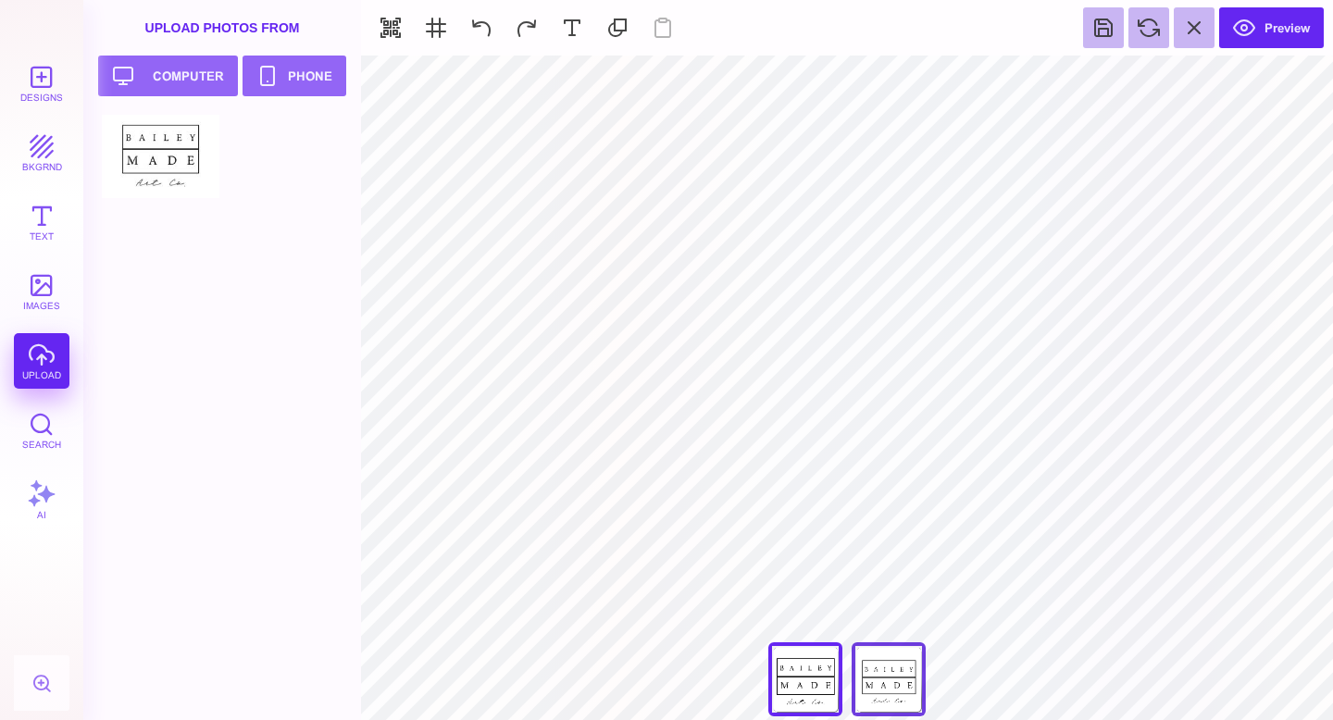
click at [886, 671] on div "Back" at bounding box center [889, 679] width 74 height 74
click at [1278, 31] on button "Preview" at bounding box center [1271, 27] width 105 height 41
type input "****"
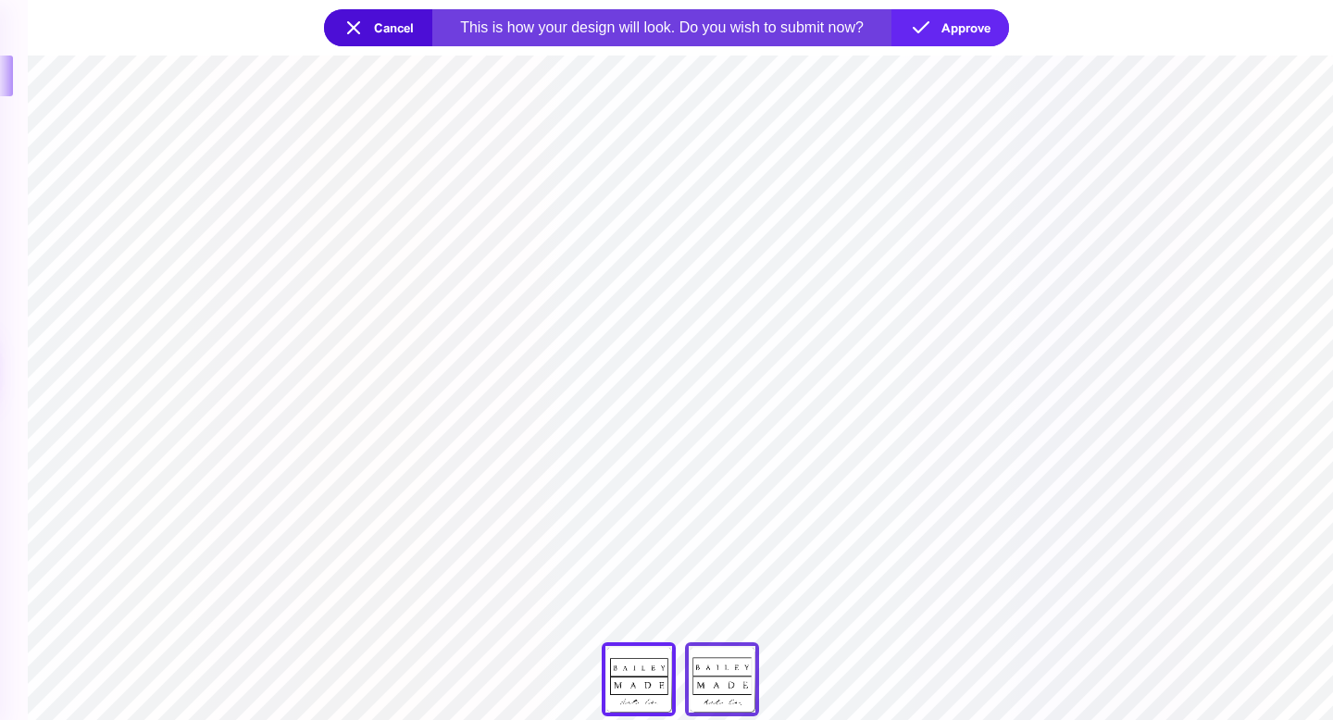
click at [719, 706] on div "Back" at bounding box center [722, 679] width 74 height 74
click at [950, 28] on button "Approve" at bounding box center [950, 27] width 118 height 37
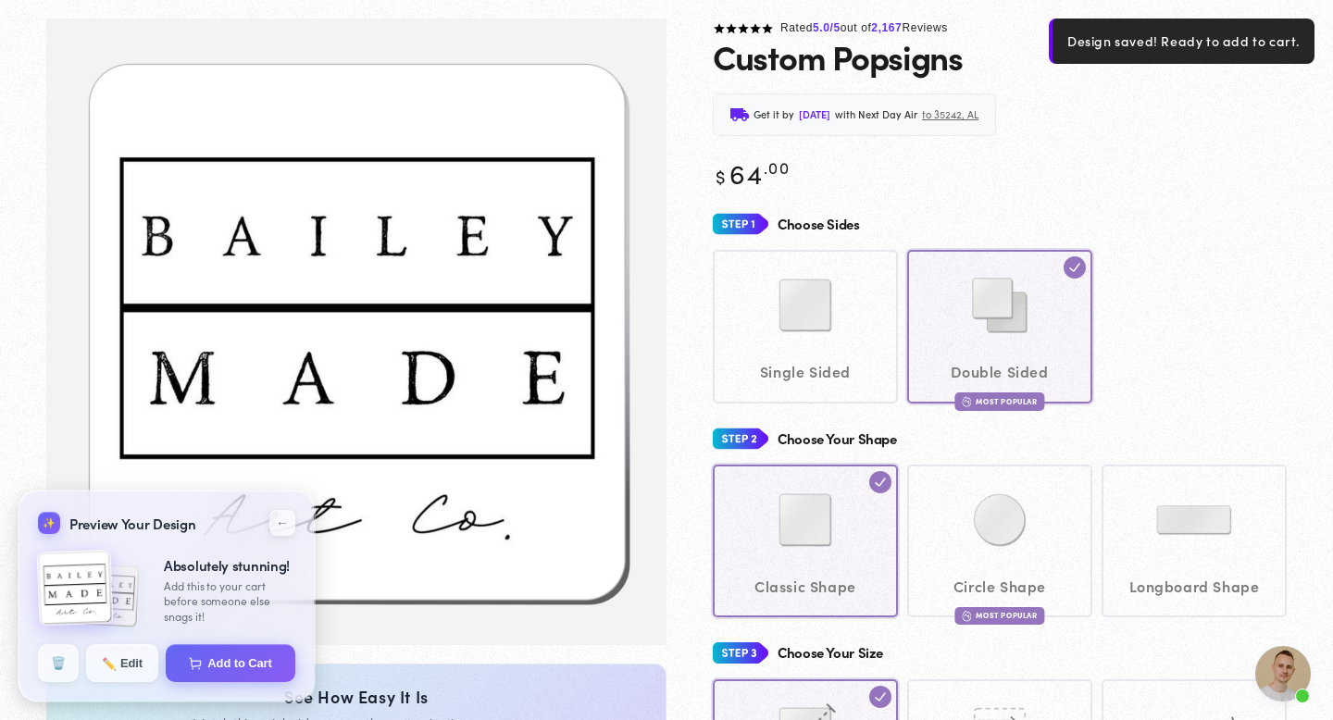
scroll to position [120, 0]
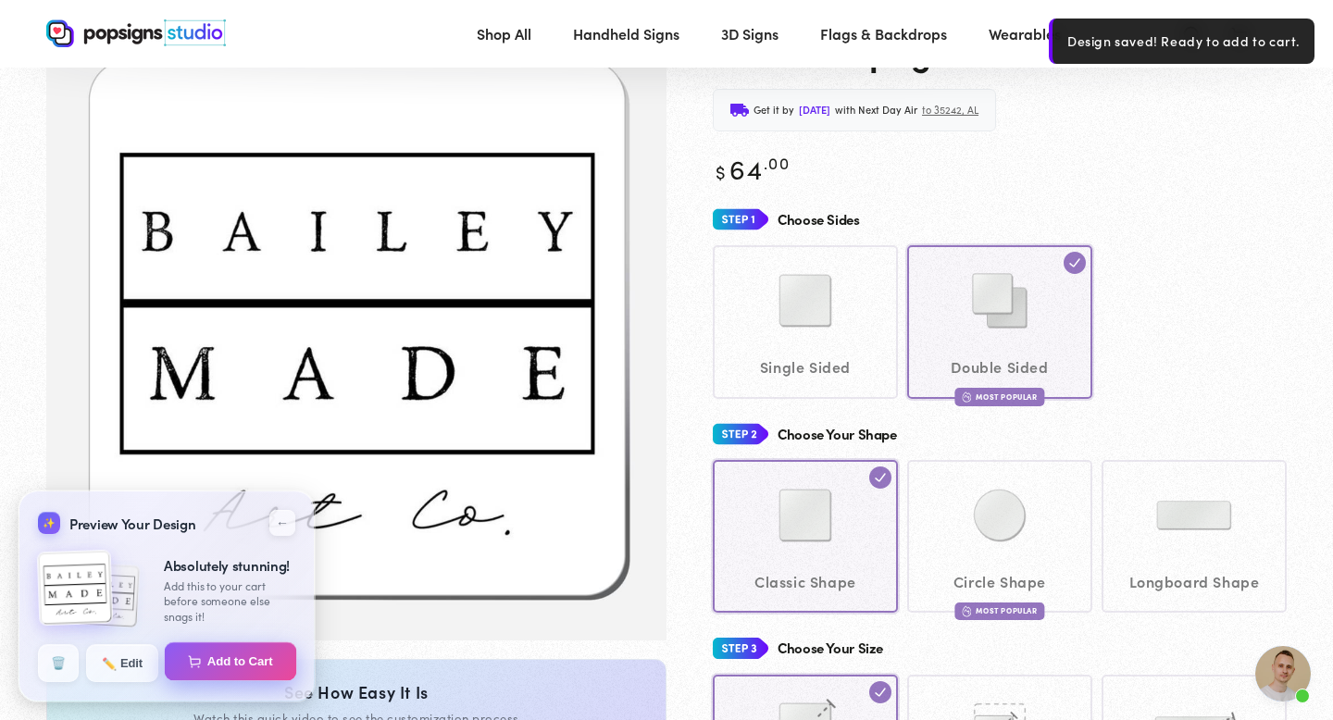
click at [220, 665] on button "Add to Cart" at bounding box center [231, 661] width 132 height 39
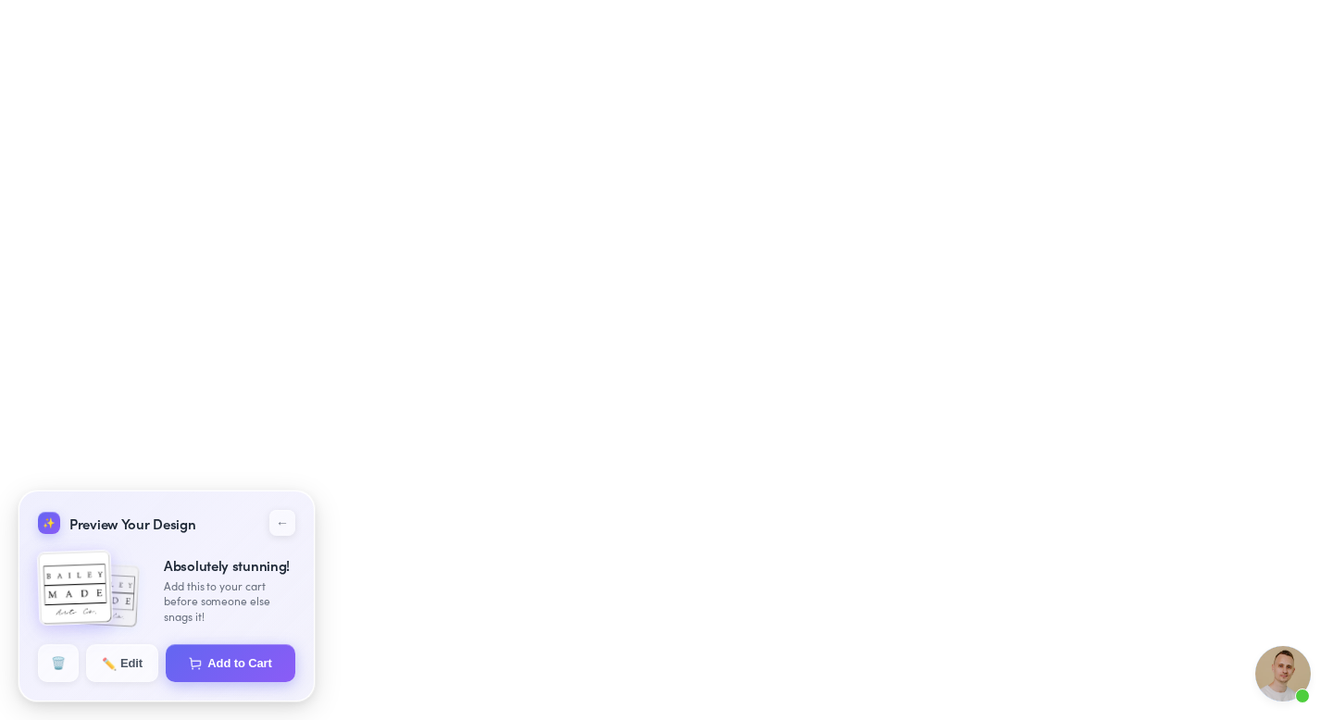
select select "**********"
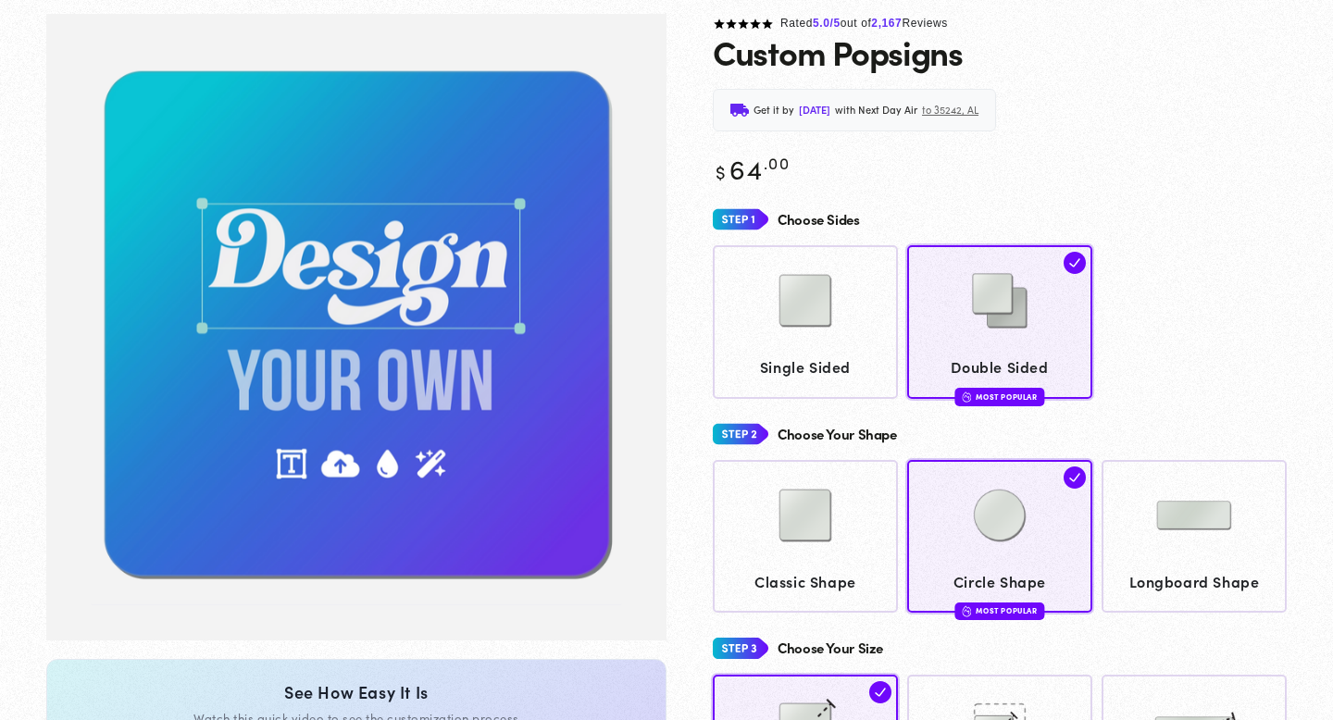
scroll to position [117, 0]
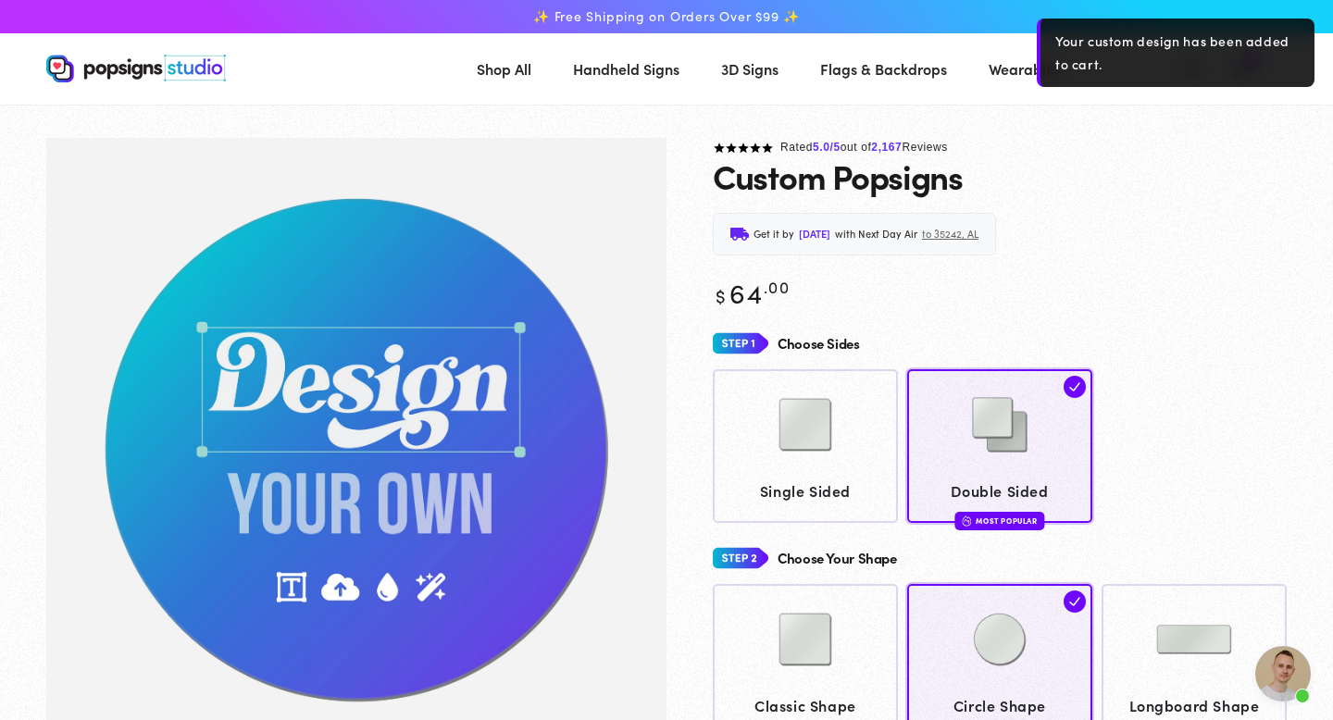
click at [1221, 142] on div "Rated 5.0 /5 out of 2,167 Reviews" at bounding box center [1000, 148] width 574 height 20
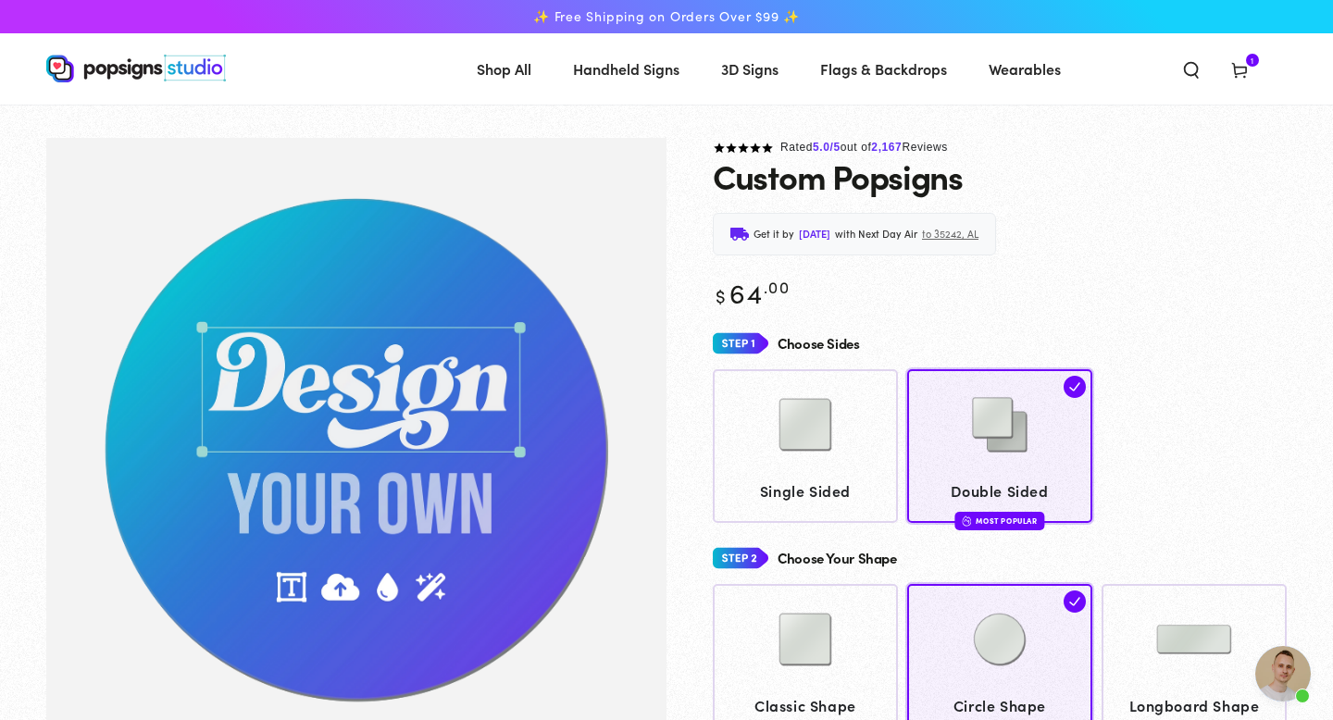
click at [1242, 71] on icon at bounding box center [1239, 69] width 19 height 19
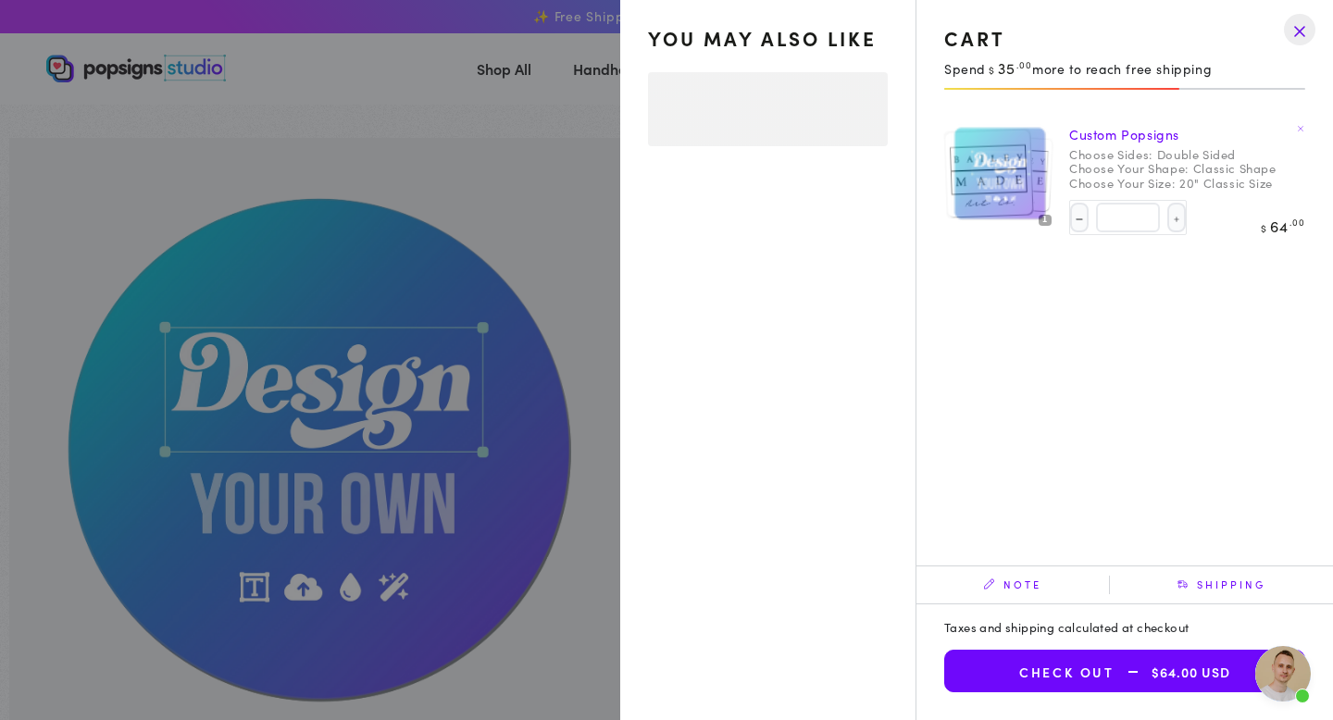
select select "**********"
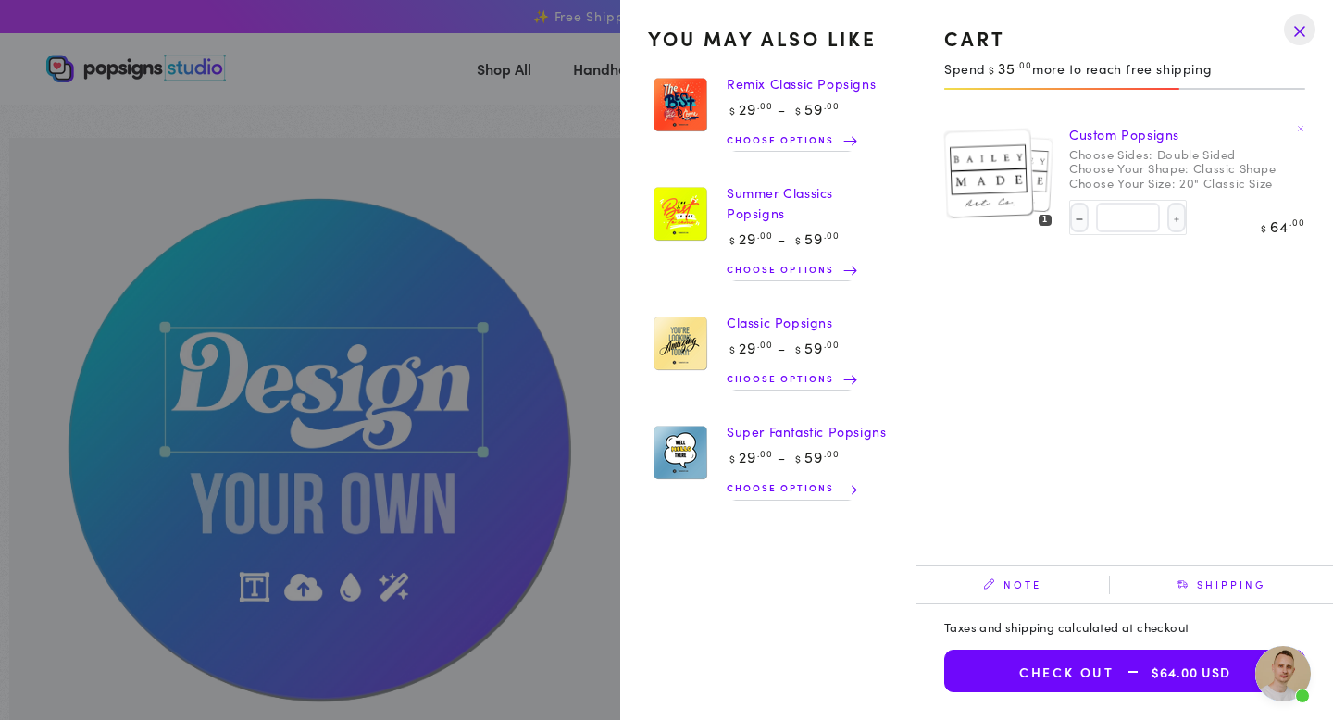
click at [1100, 680] on button "Check out $64.00 USD" at bounding box center [1124, 671] width 361 height 43
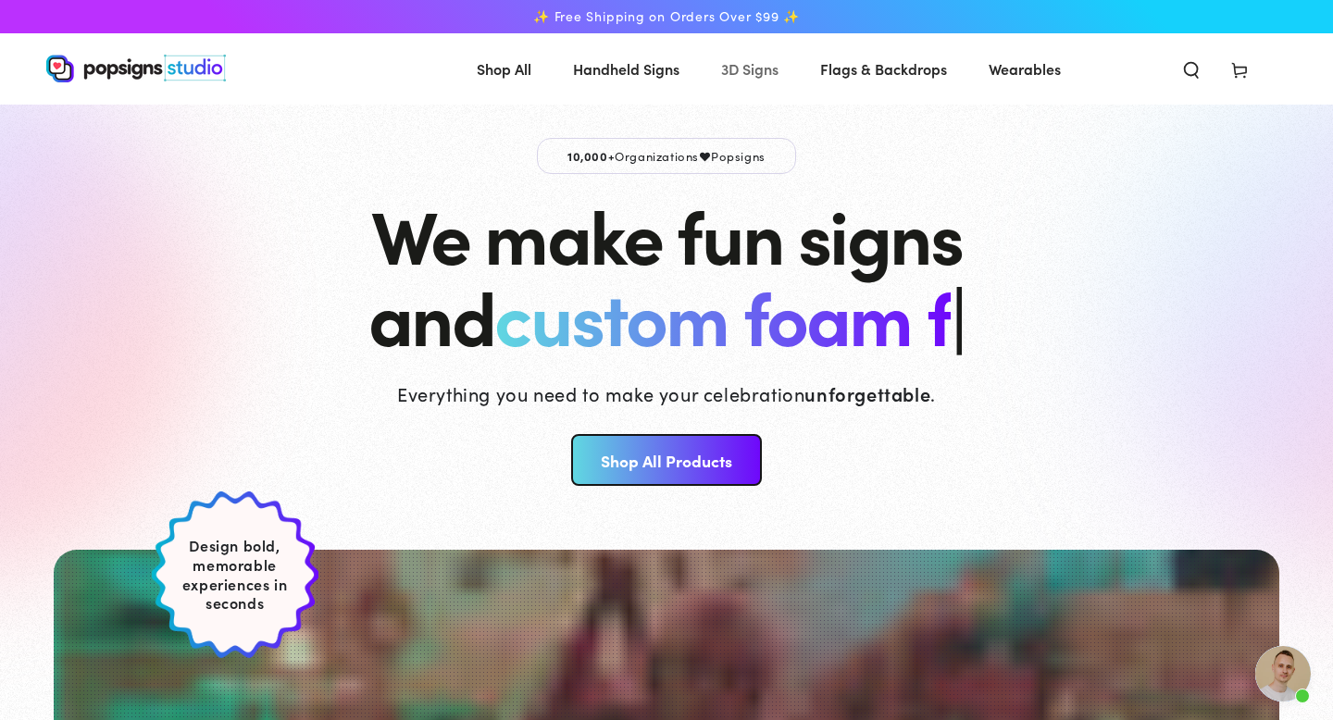
click at [750, 65] on span "3D Signs" at bounding box center [749, 69] width 57 height 27
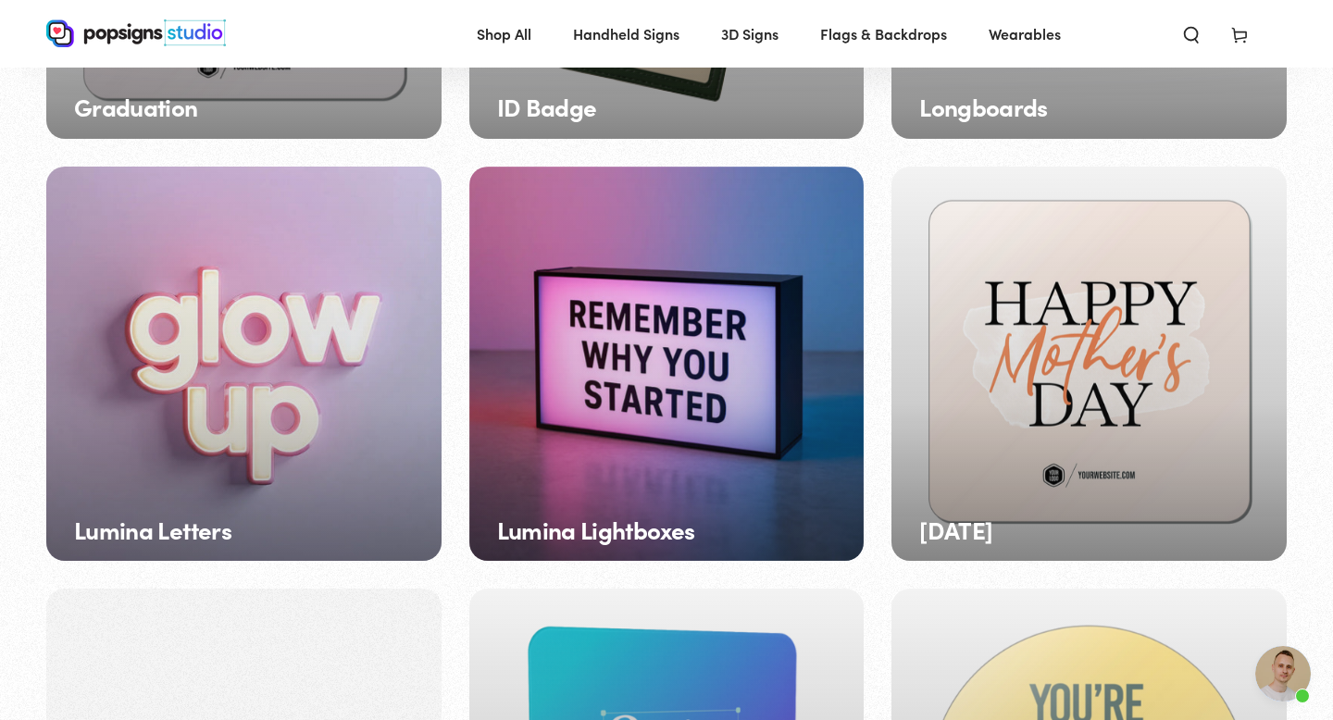
scroll to position [1342, 0]
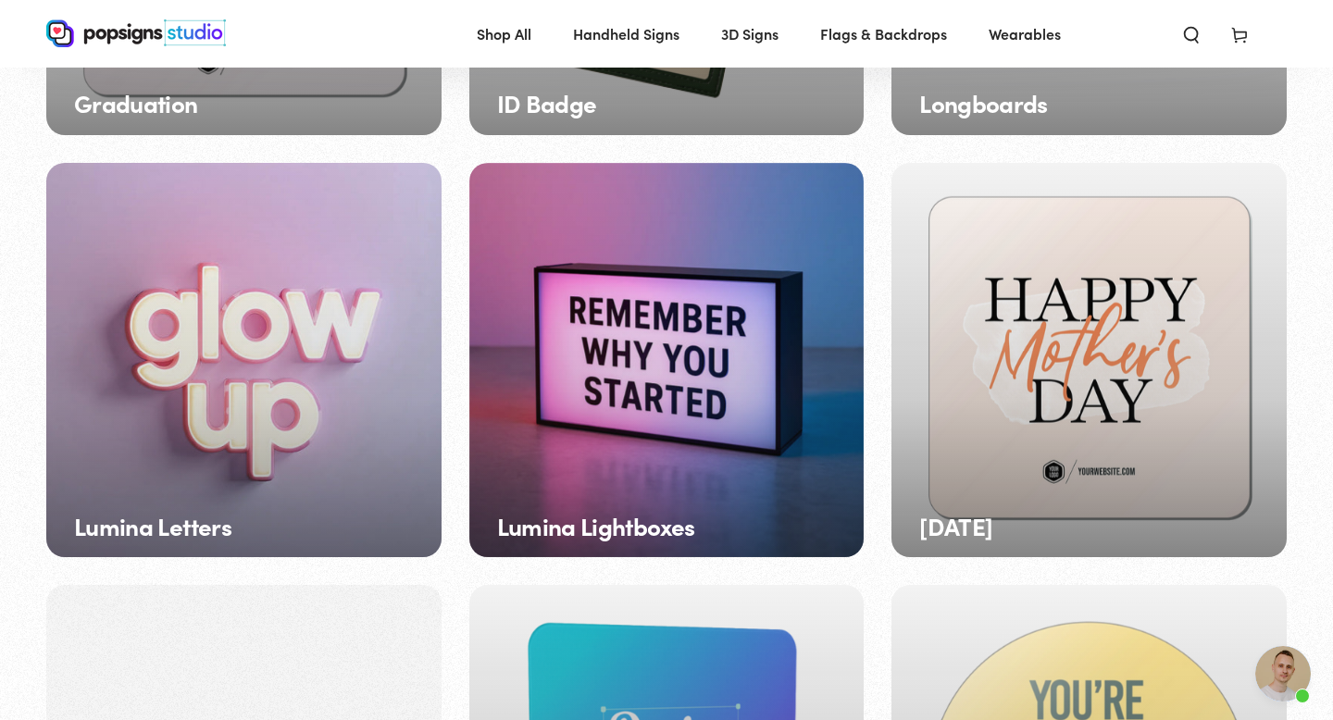
click at [294, 418] on div "Lumina Letters" at bounding box center [243, 360] width 395 height 395
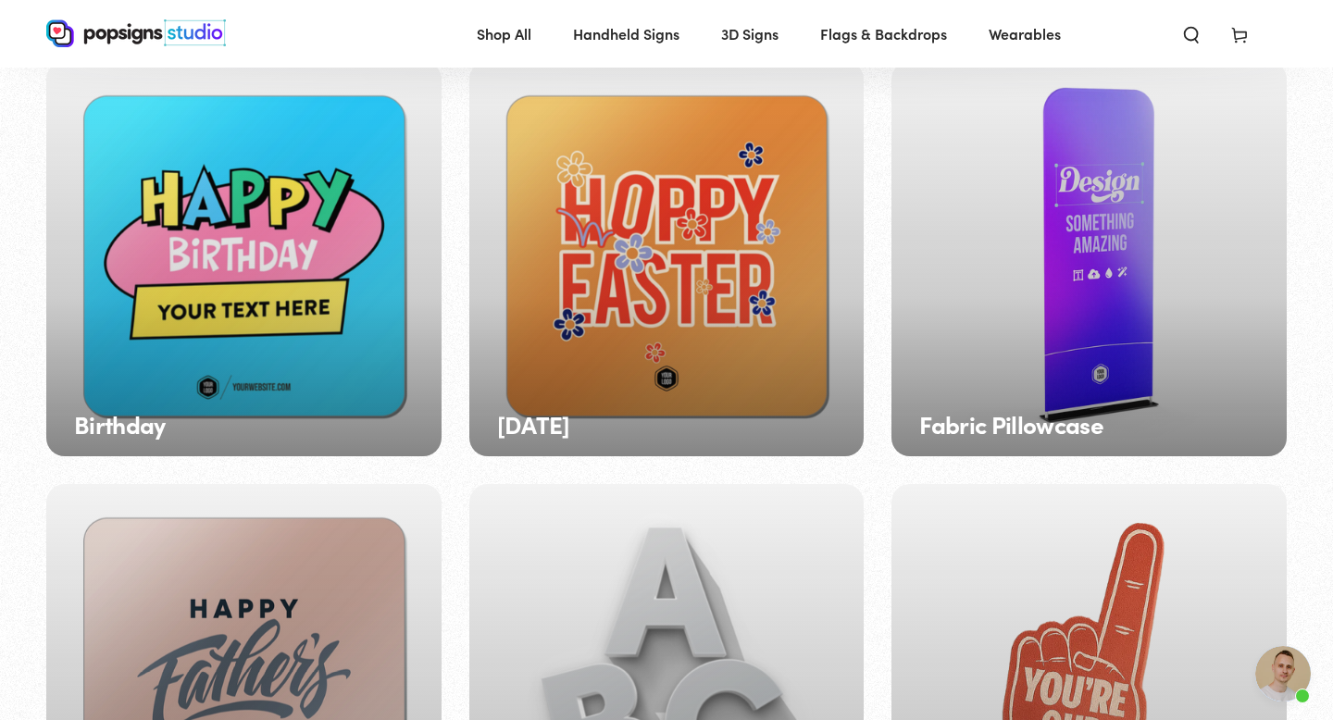
scroll to position [0, 0]
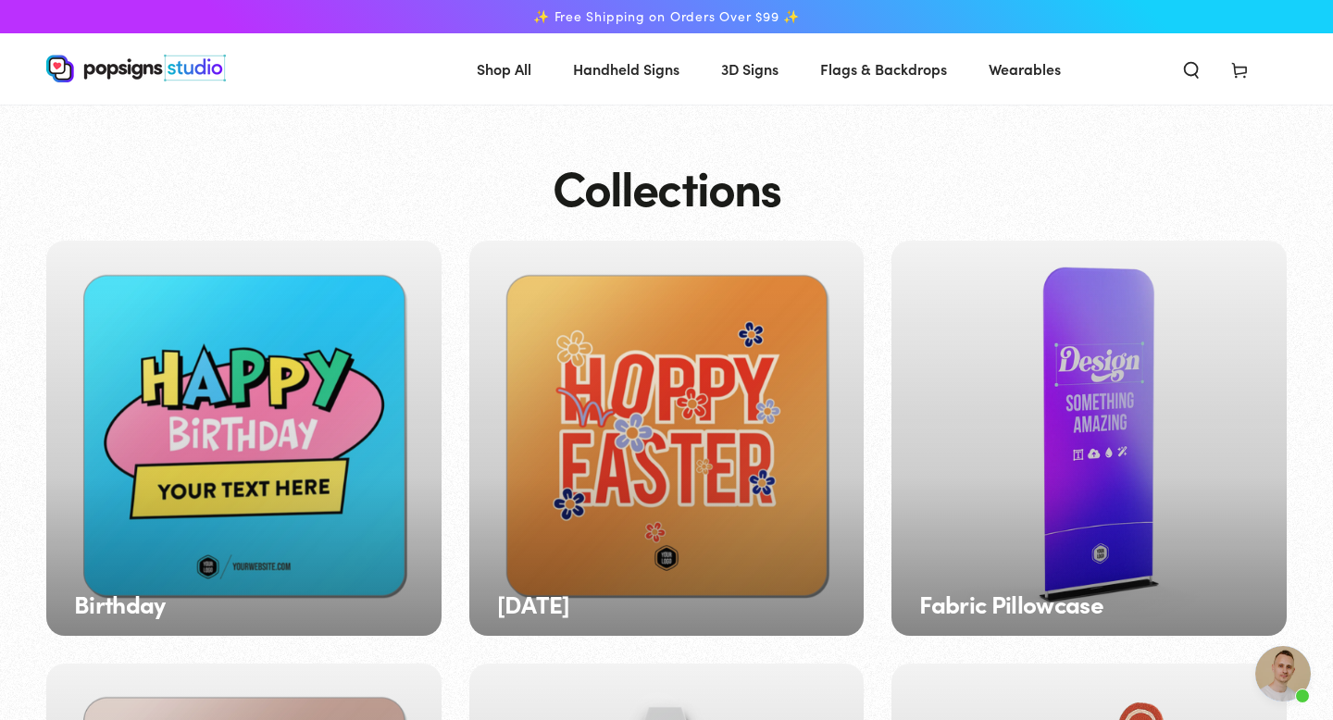
click at [893, 63] on span "Flags & Backdrops" at bounding box center [883, 69] width 127 height 27
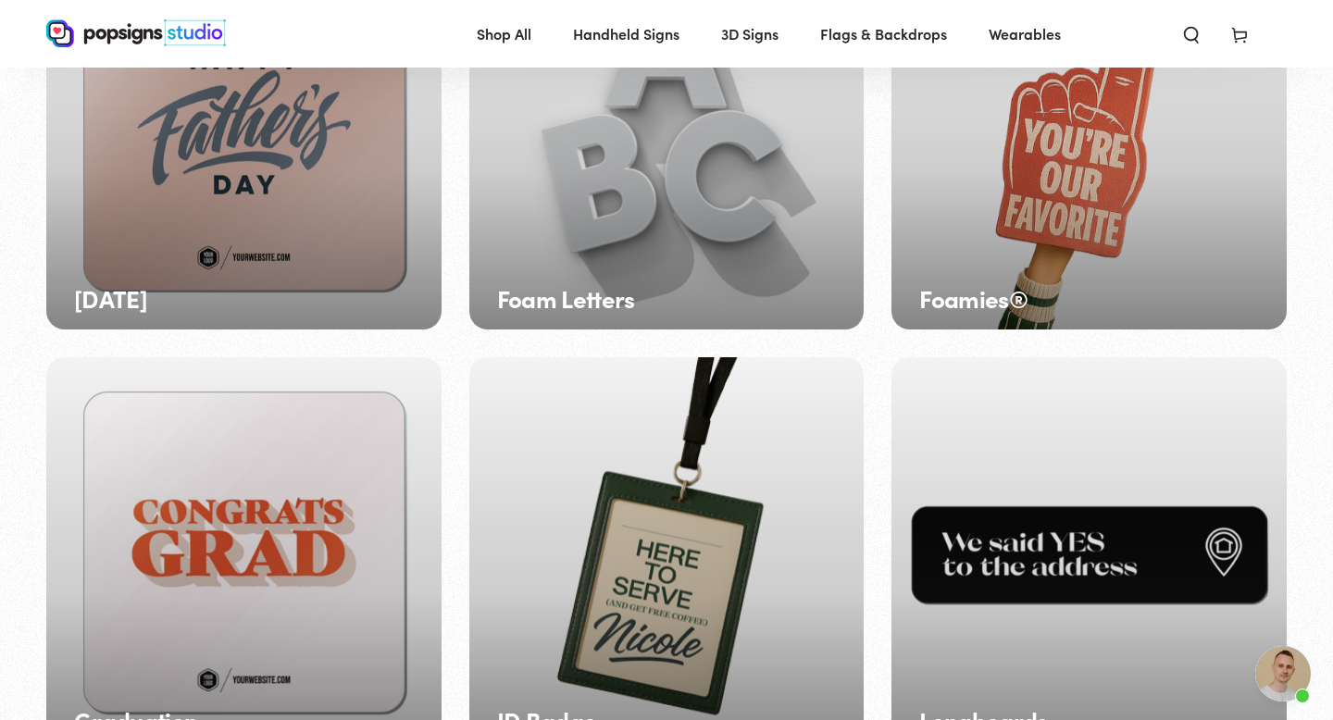
scroll to position [729, 0]
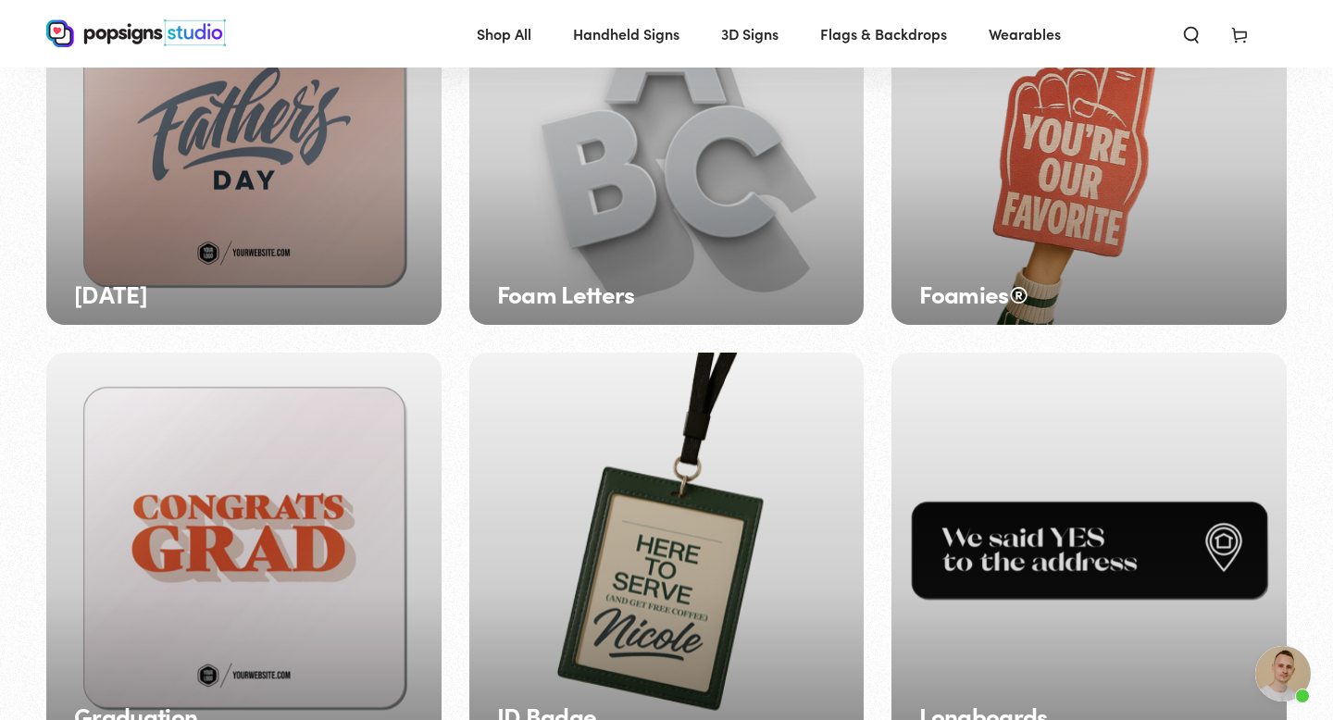
click at [1041, 184] on div "Foamies®" at bounding box center [1088, 128] width 395 height 395
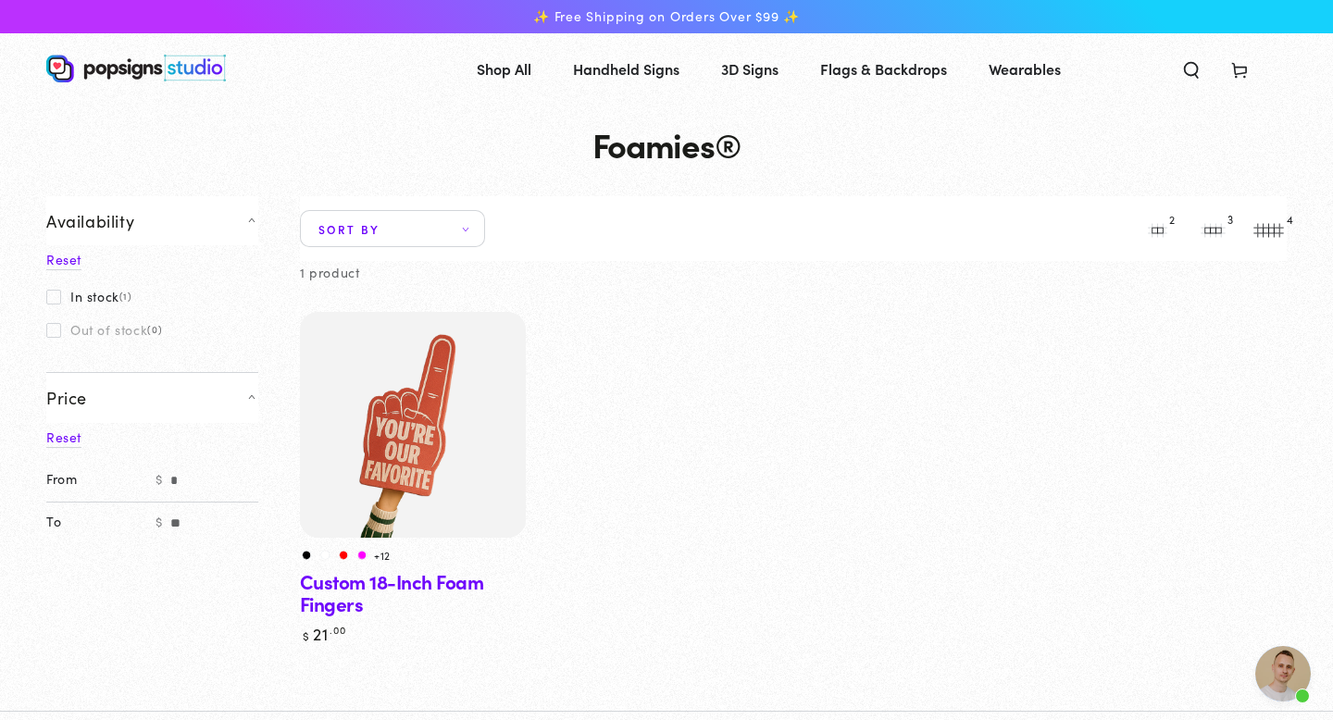
scroll to position [94, 0]
